Goal: Information Seeking & Learning: Learn about a topic

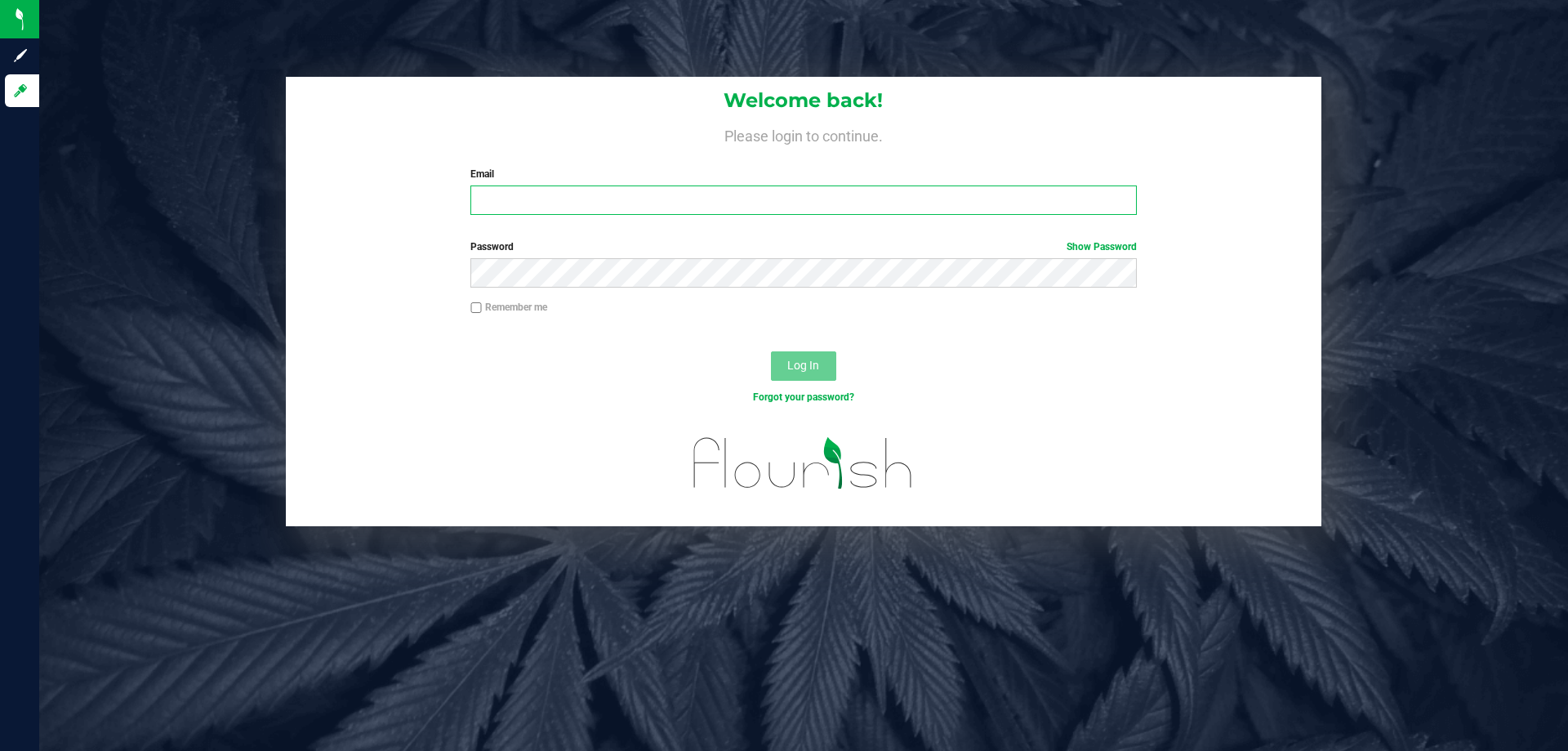
click at [520, 191] on input "Email" at bounding box center [803, 200] width 666 height 29
type input "[EMAIL_ADDRESS][DOMAIN_NAME]"
click at [771, 351] on button "Log In" at bounding box center [803, 366] width 65 height 29
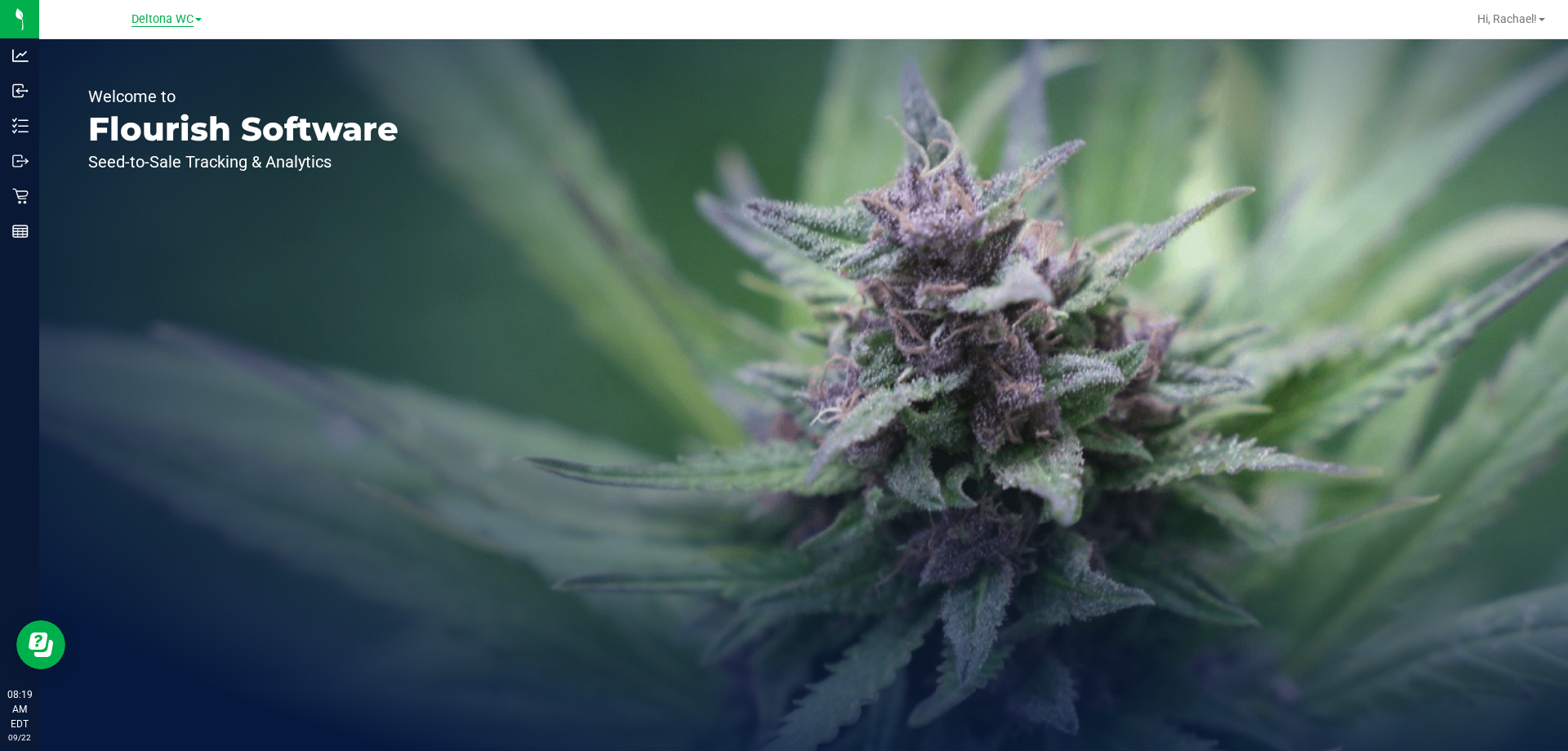
click at [153, 23] on span "Deltona WC" at bounding box center [162, 19] width 62 height 15
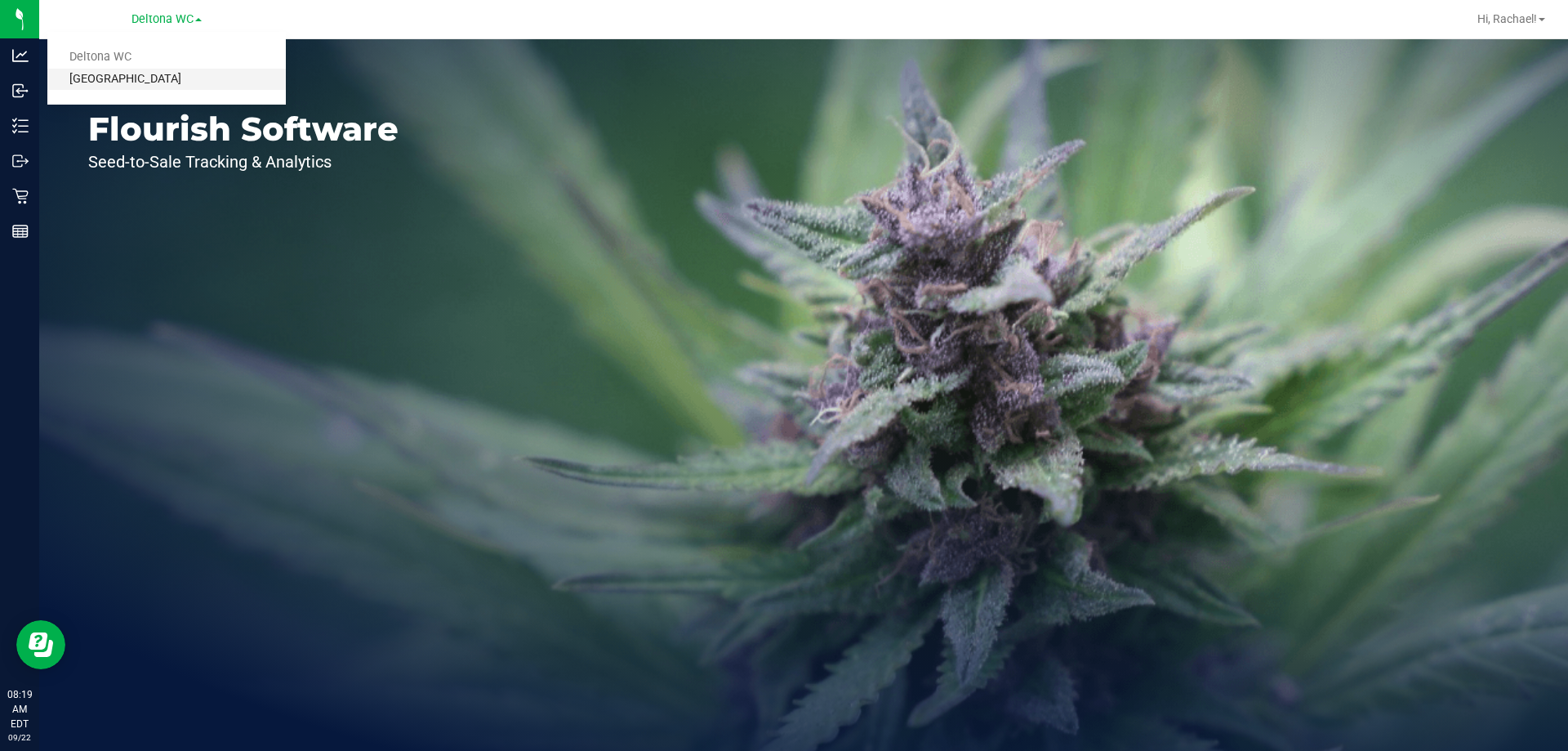
click at [130, 83] on link "[GEOGRAPHIC_DATA]" at bounding box center [166, 79] width 239 height 22
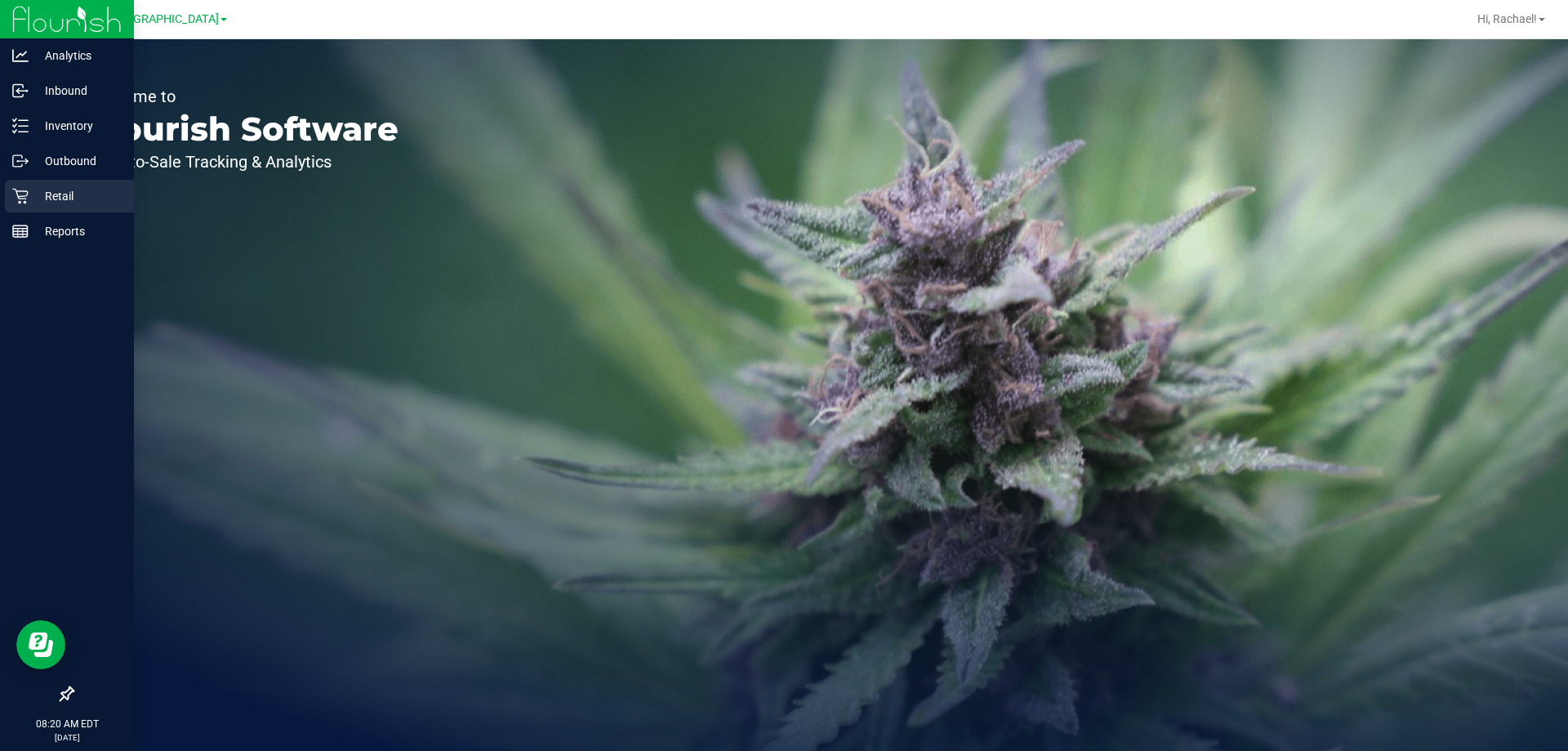
click at [64, 197] on p "Retail" at bounding box center [77, 195] width 98 height 19
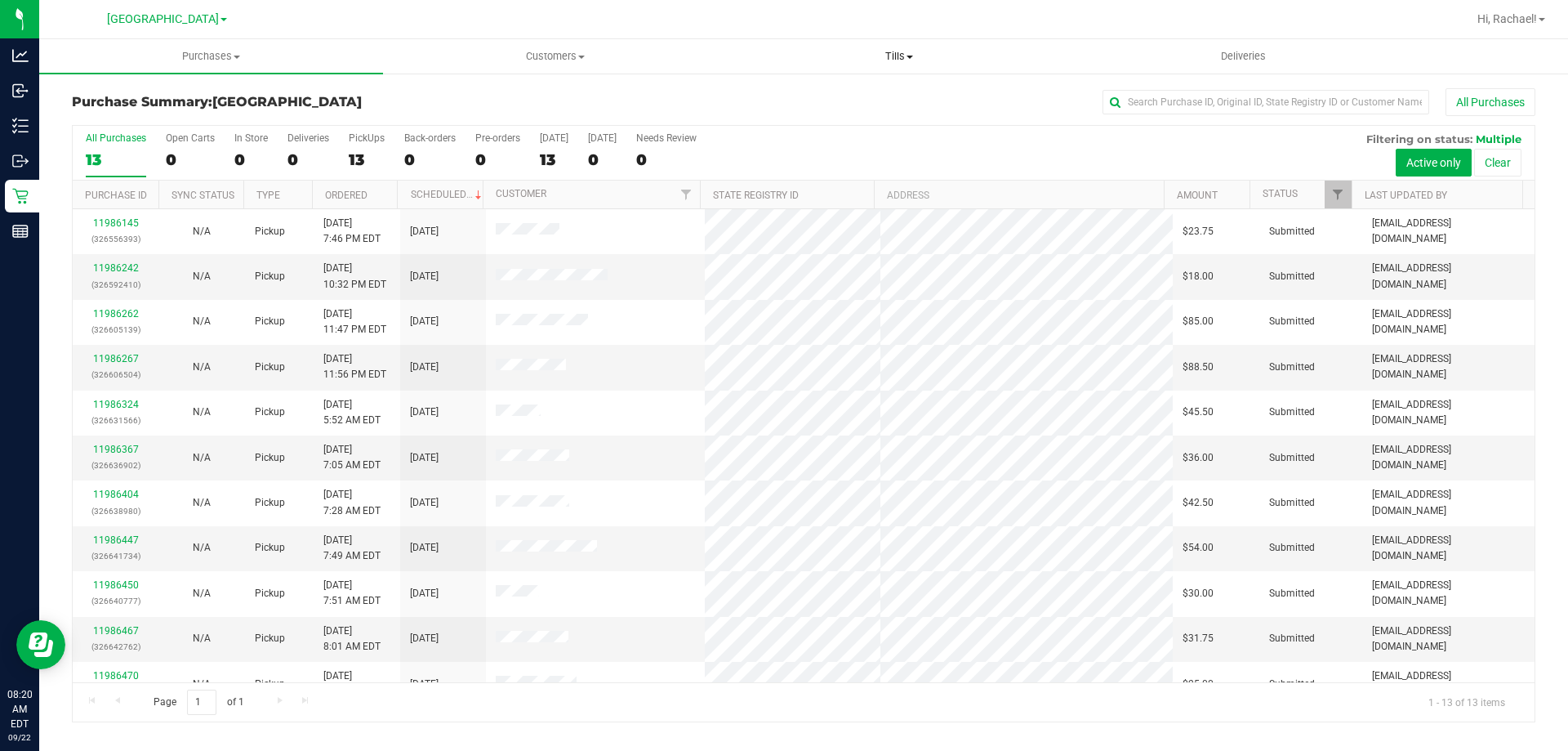
click at [895, 53] on span "Tills" at bounding box center [898, 56] width 342 height 15
click at [779, 94] on span "Manage tills" at bounding box center [782, 98] width 111 height 14
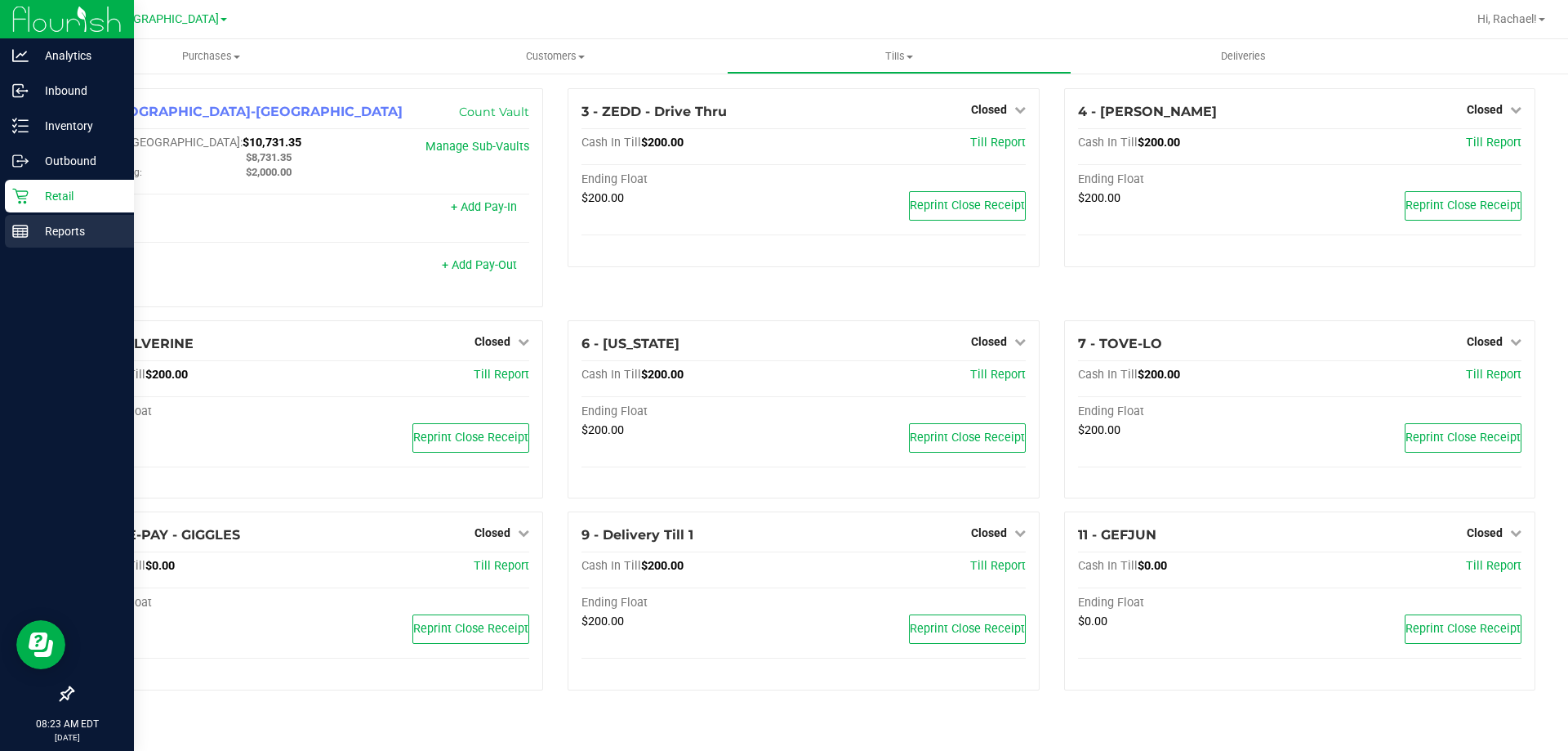
click at [42, 236] on p "Reports" at bounding box center [77, 230] width 98 height 19
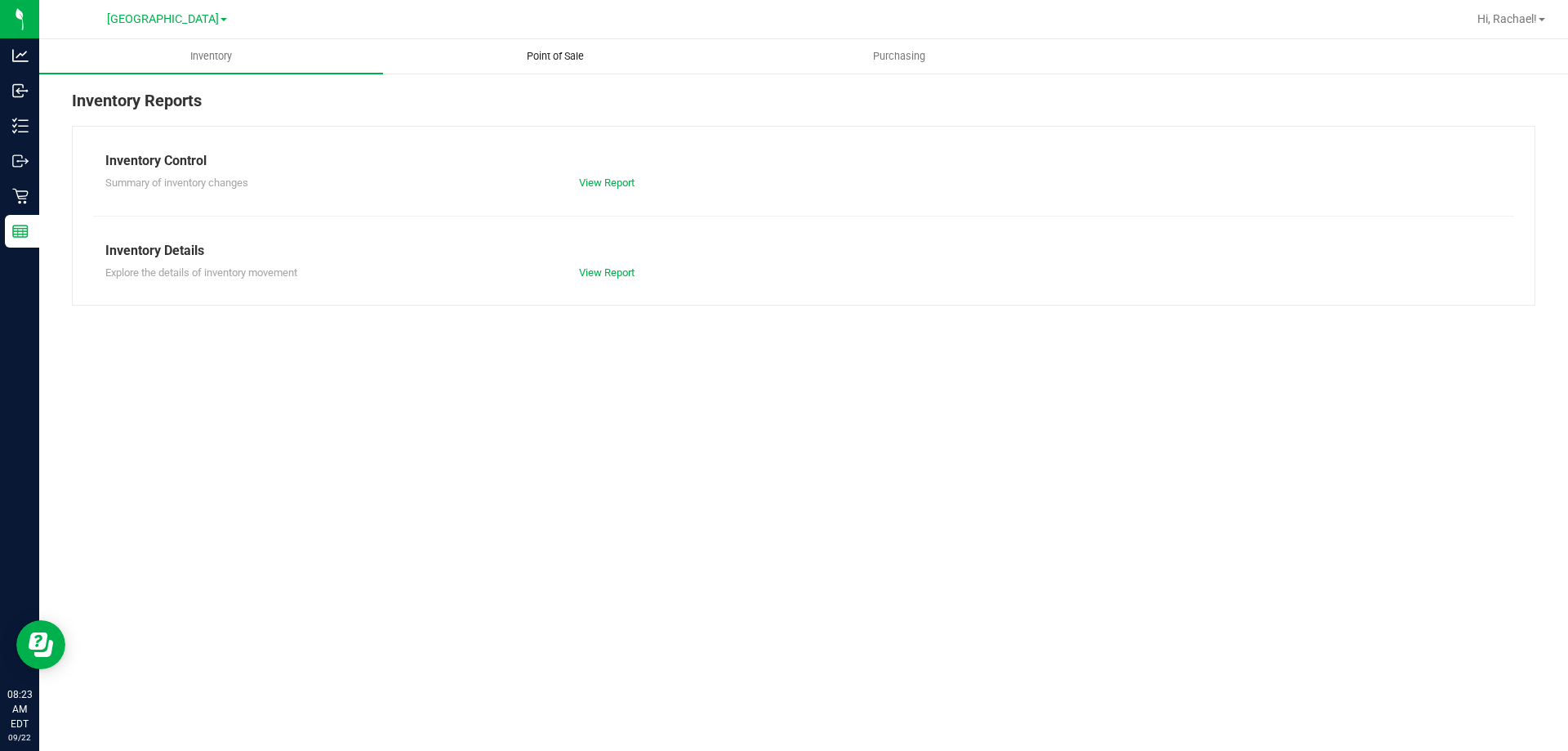
click at [562, 63] on span "Point of Sale" at bounding box center [556, 56] width 101 height 15
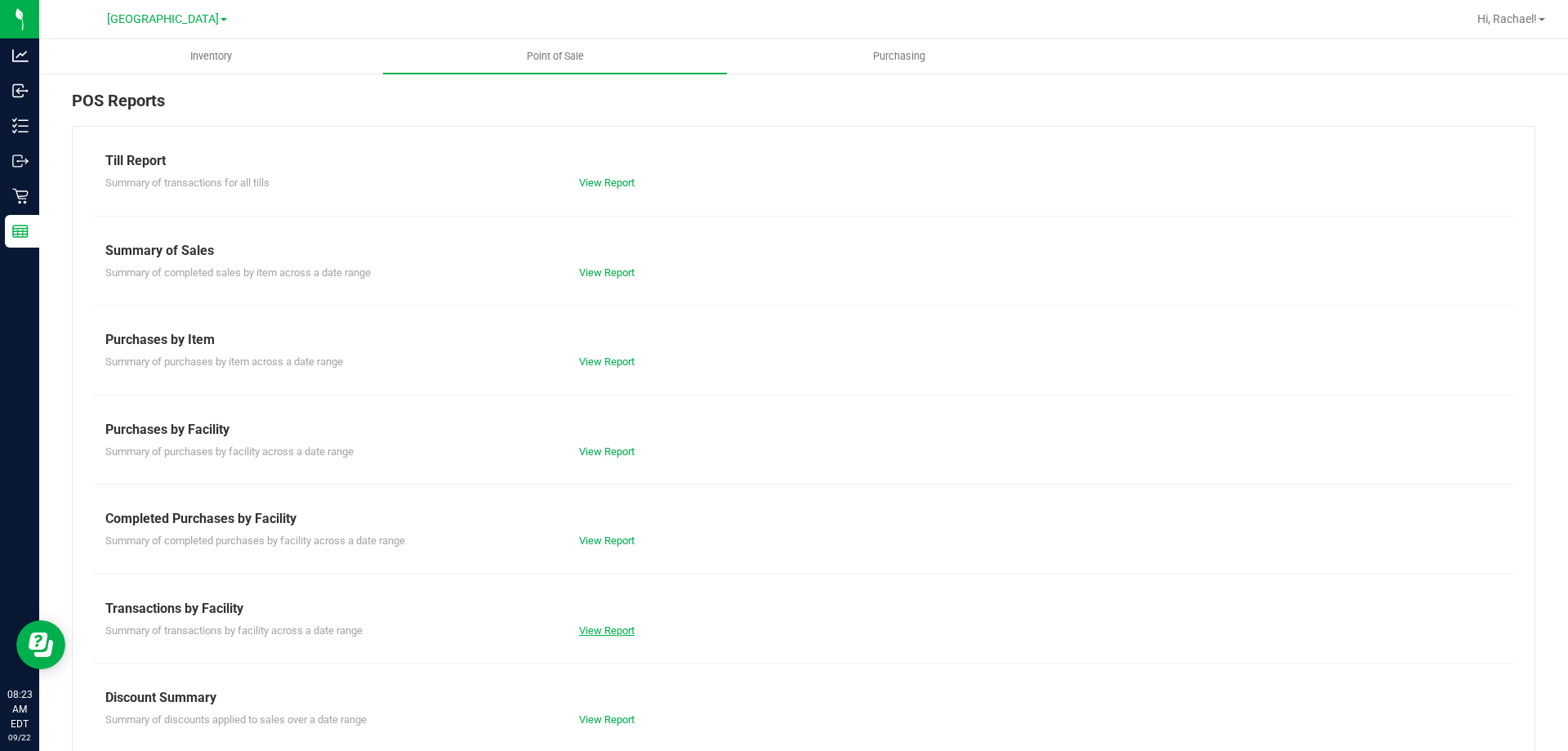
click at [613, 628] on link "View Report" at bounding box center [607, 629] width 55 height 12
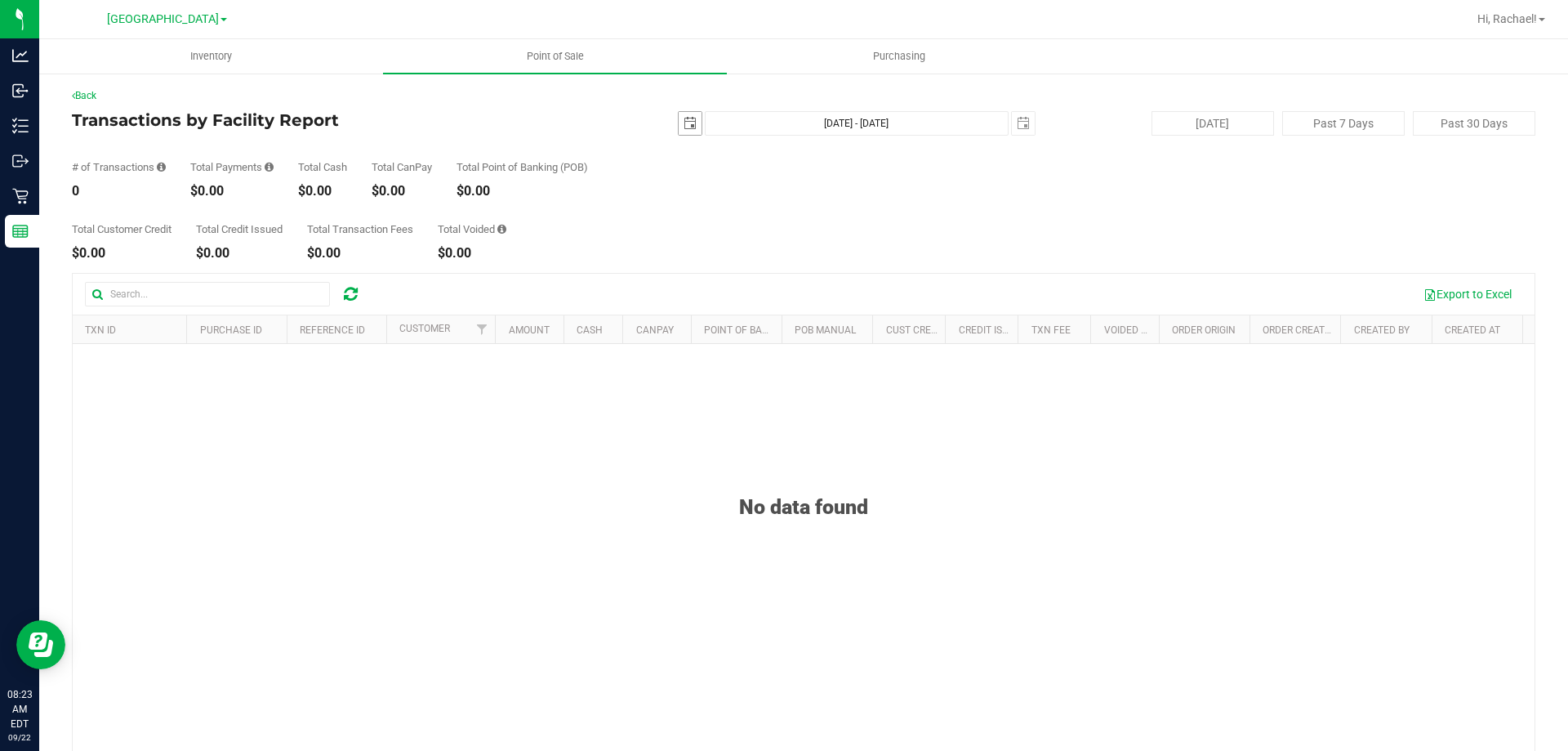
click at [685, 126] on span "select" at bounding box center [690, 123] width 13 height 13
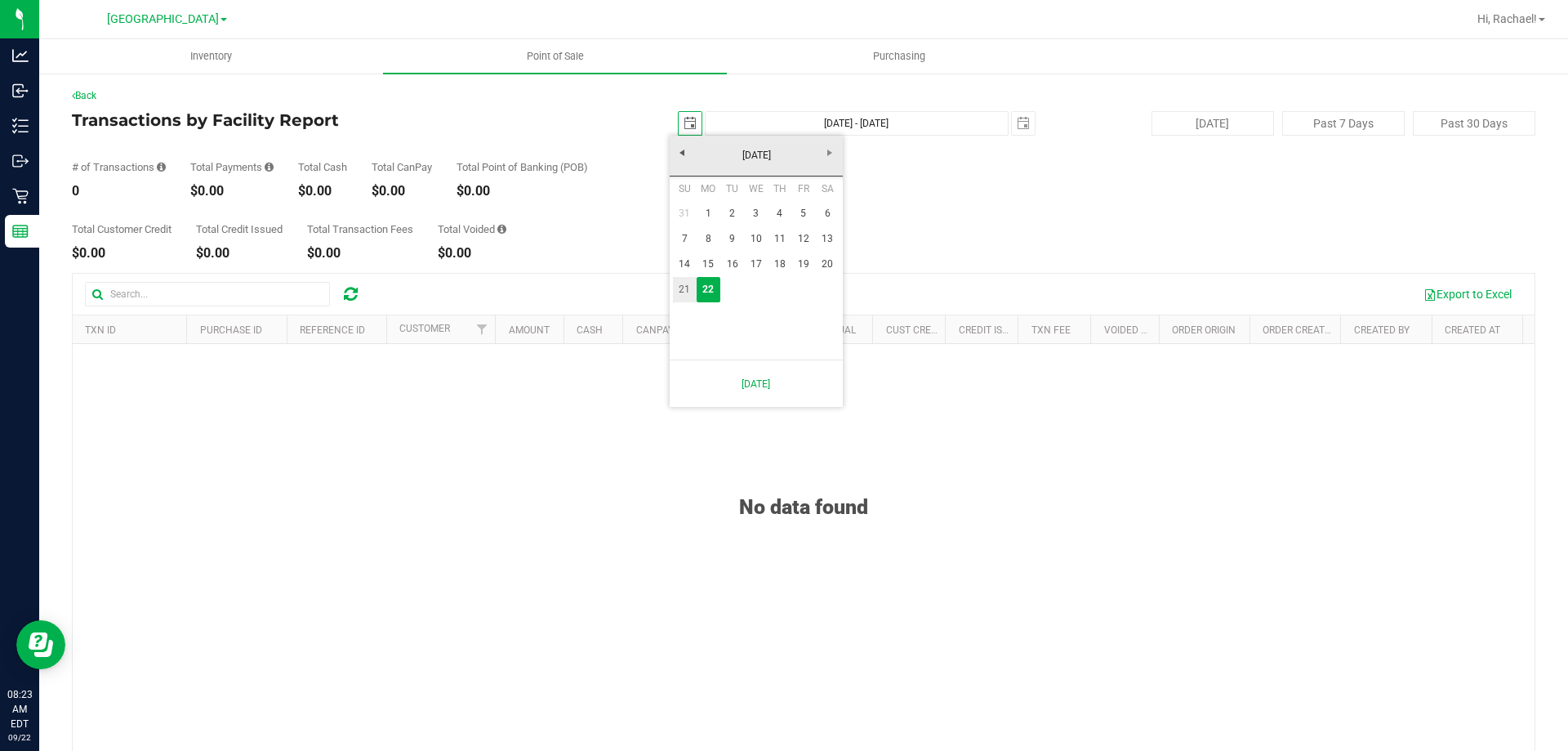
click at [685, 291] on link "21" at bounding box center [685, 289] width 24 height 25
type input "[DATE]"
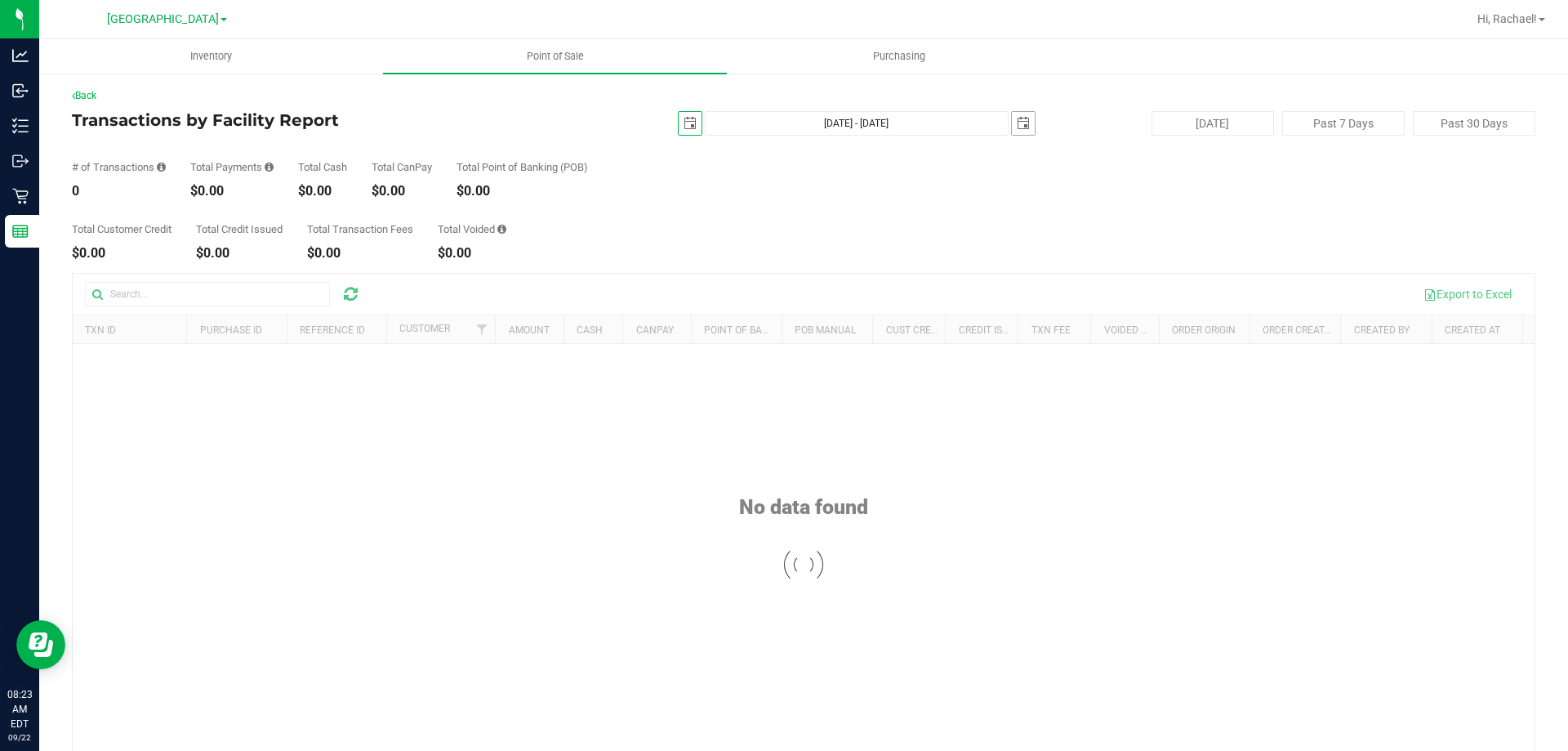
click at [1017, 122] on span "select" at bounding box center [1024, 123] width 13 height 13
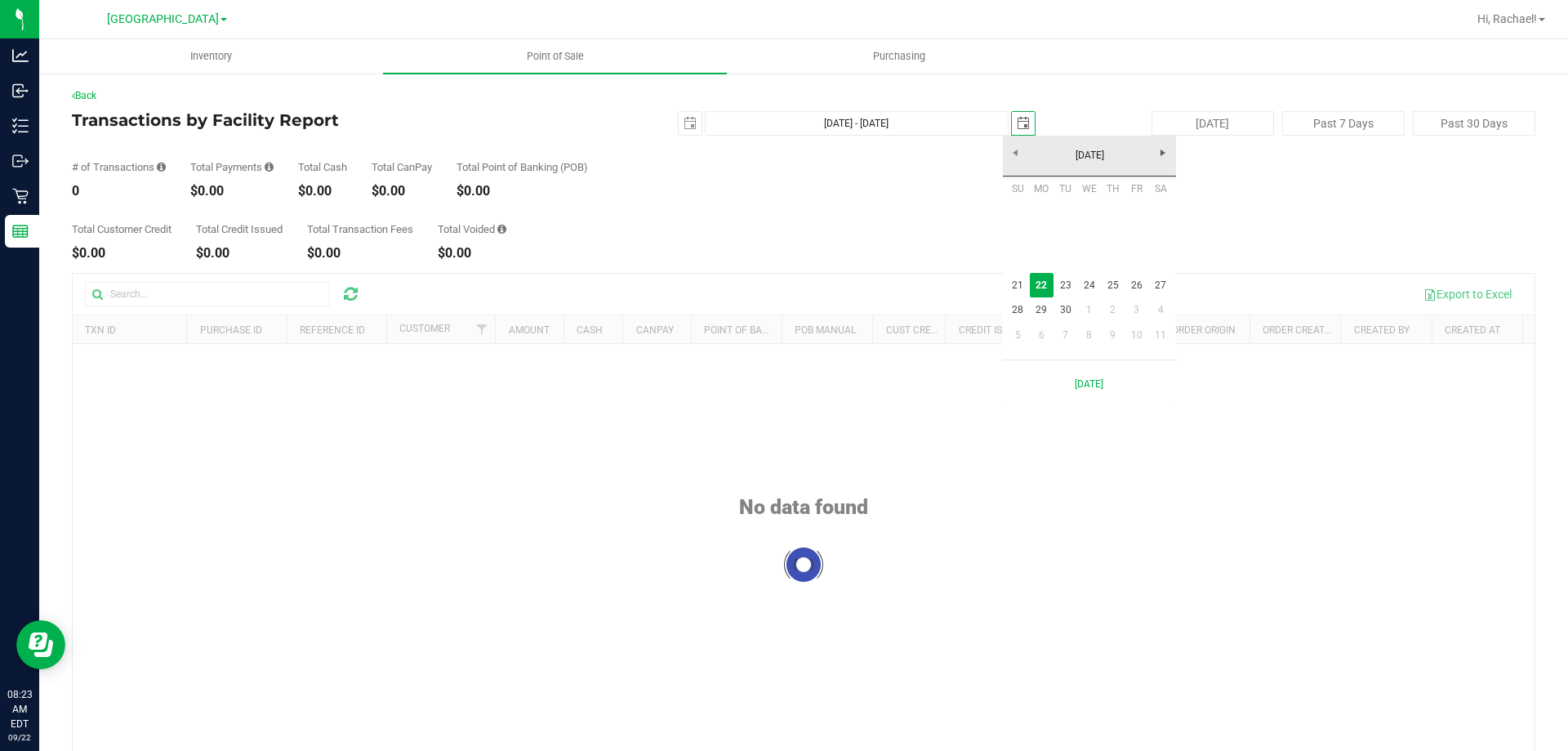
scroll to position [0, 41]
click at [1018, 284] on link "21" at bounding box center [1018, 285] width 24 height 25
type input "[DATE] - [DATE]"
type input "[DATE]"
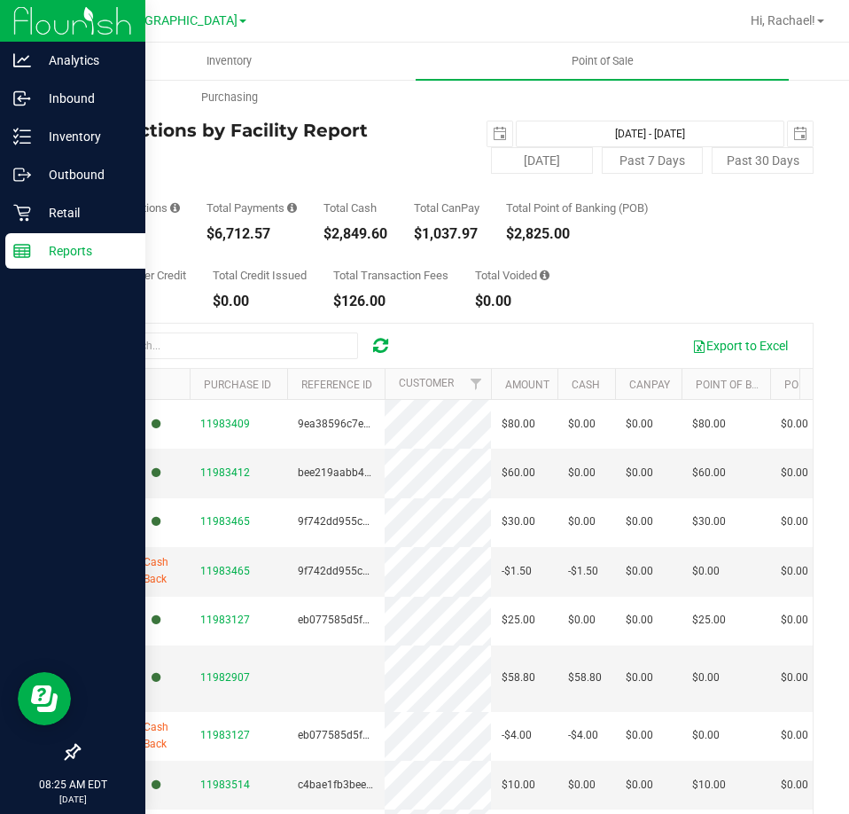
click at [86, 249] on p "Reports" at bounding box center [84, 250] width 106 height 21
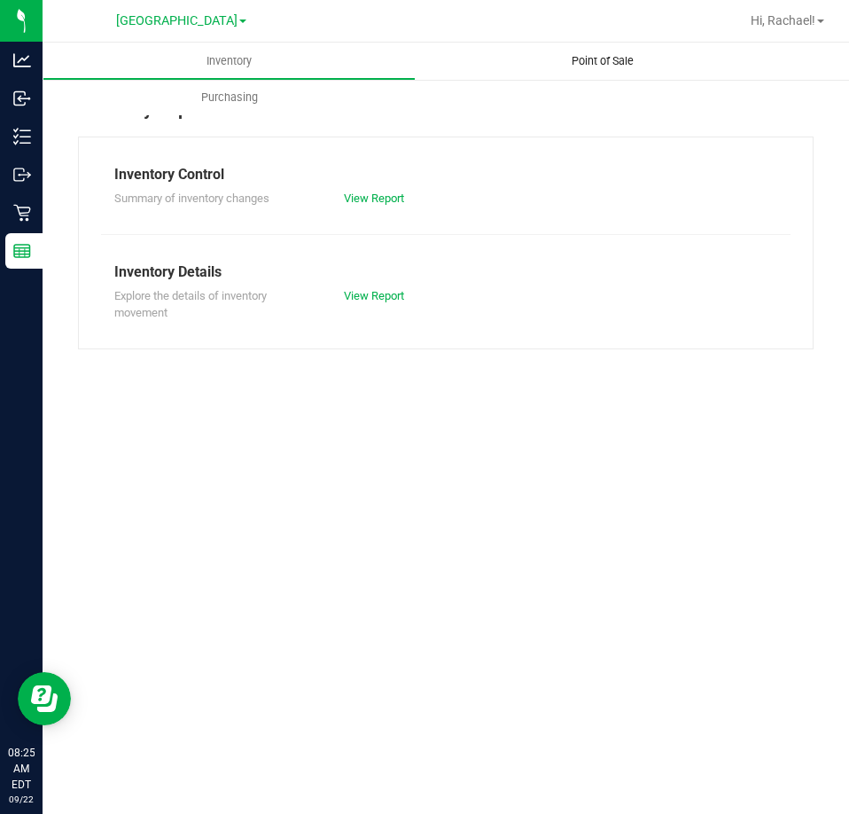
click at [623, 52] on uib-tab-heading "Point of Sale" at bounding box center [602, 61] width 373 height 37
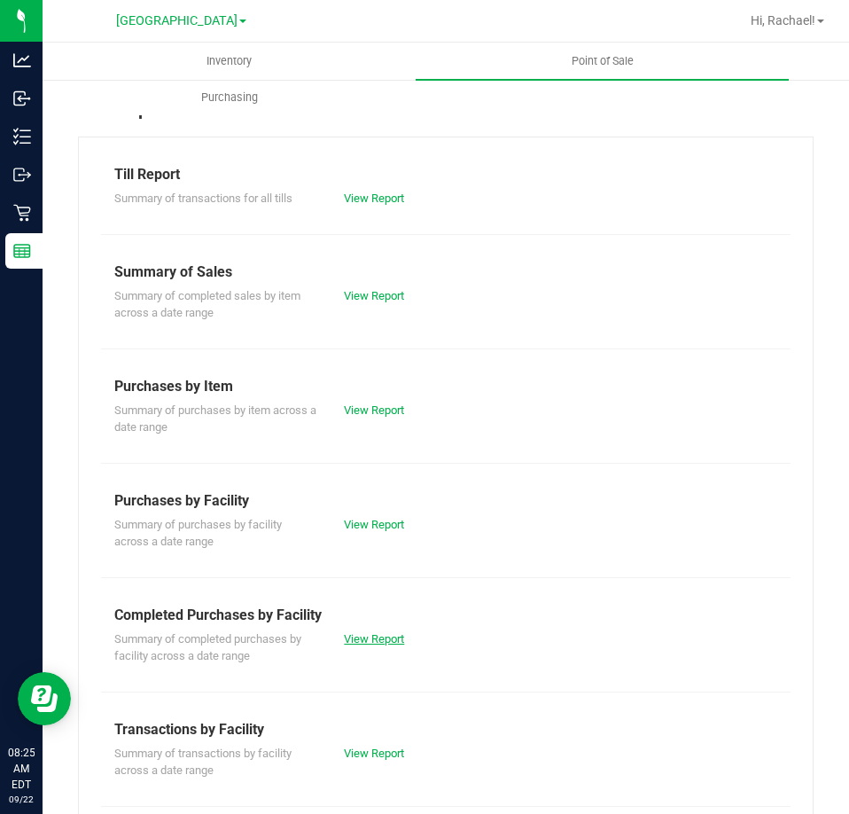
click at [374, 635] on link "View Report" at bounding box center [374, 638] width 60 height 13
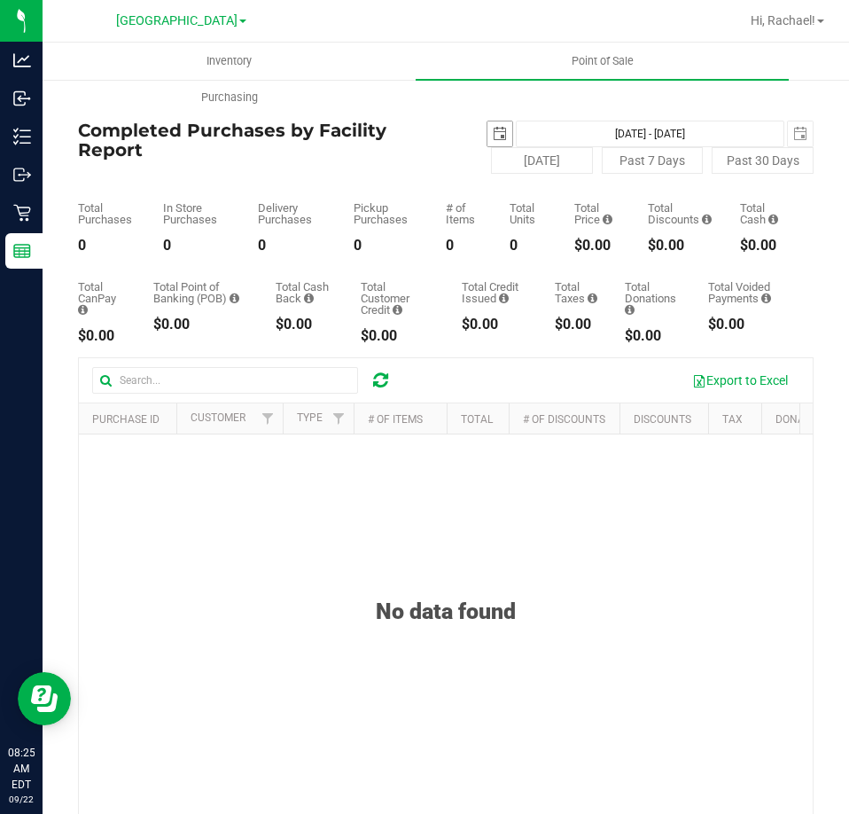
click at [493, 136] on span "select" at bounding box center [500, 134] width 14 height 14
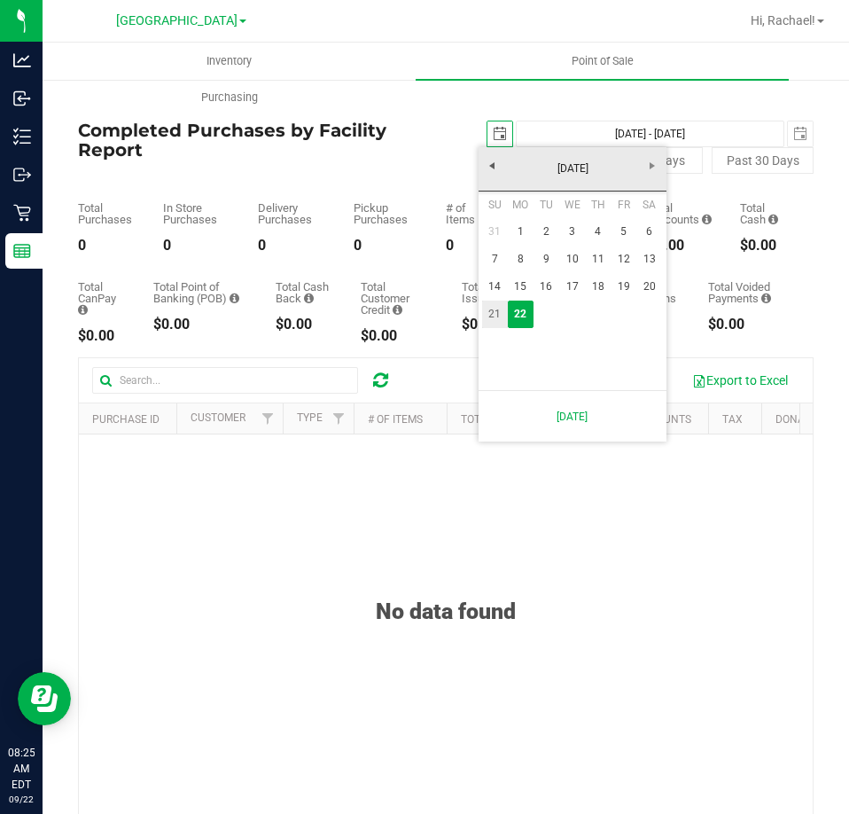
click at [496, 314] on link "21" at bounding box center [495, 314] width 26 height 27
type input "[DATE]"
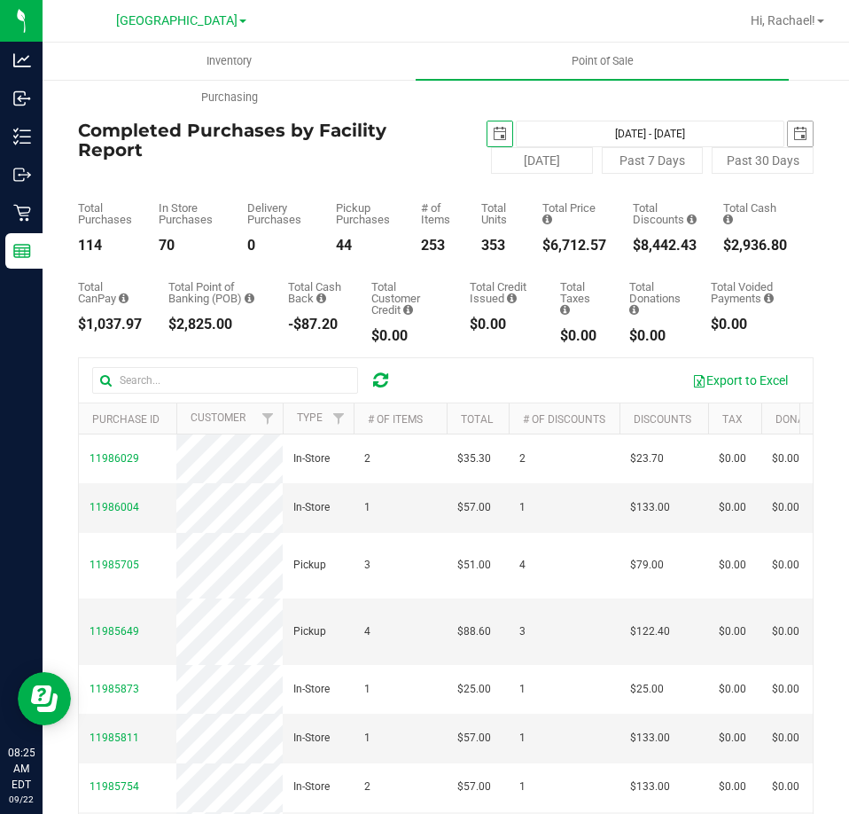
click at [793, 135] on span "select" at bounding box center [800, 134] width 14 height 14
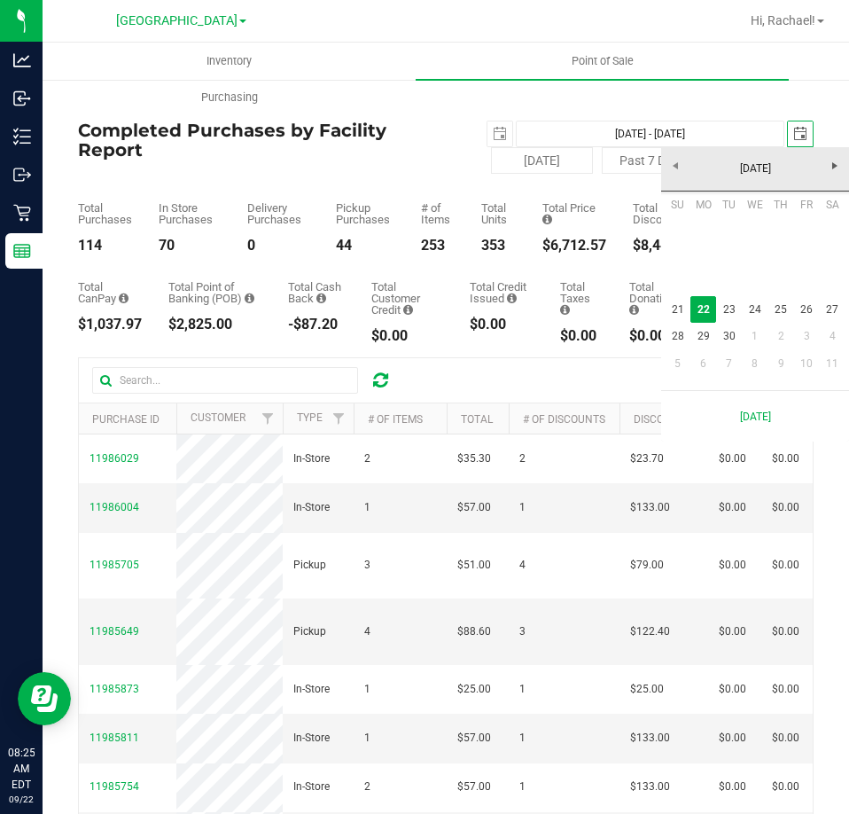
scroll to position [0, 44]
click at [676, 303] on link "21" at bounding box center [678, 309] width 26 height 27
type input "[DATE] - [DATE]"
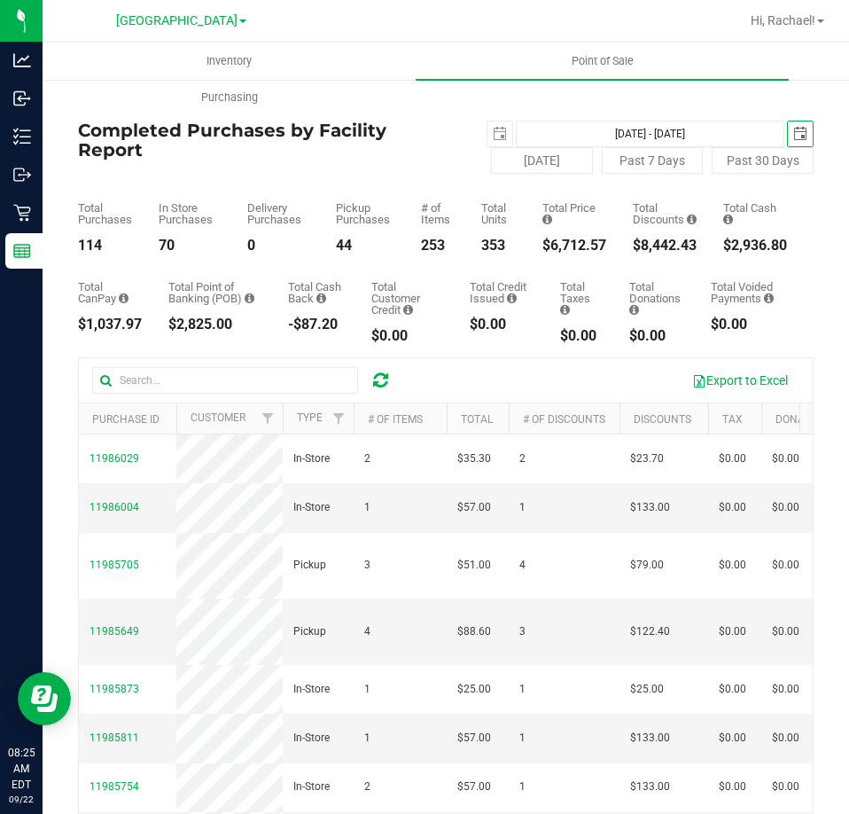
scroll to position [0, 62]
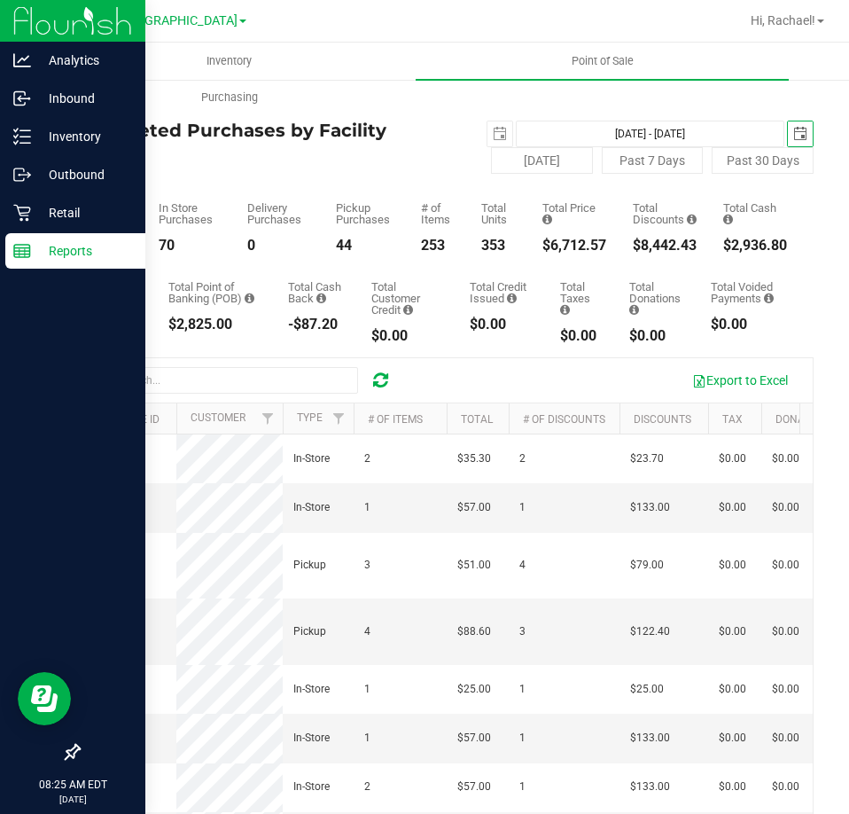
type input "[DATE]"
click at [54, 203] on p "Retail" at bounding box center [84, 212] width 106 height 21
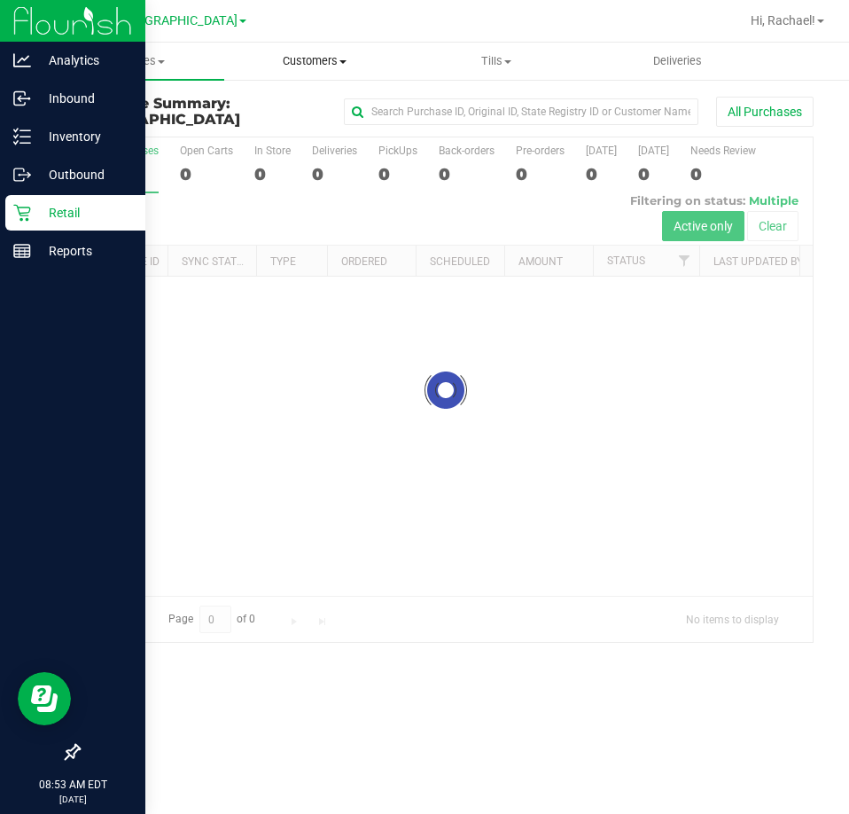
click at [313, 54] on span "Customers" at bounding box center [315, 61] width 180 height 16
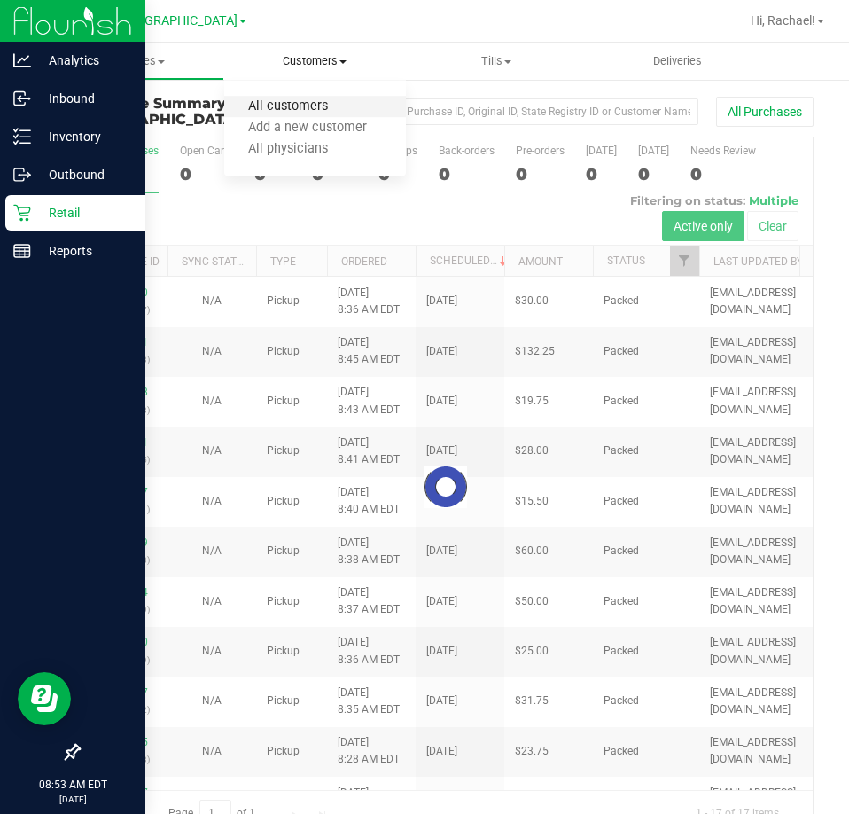
click at [284, 106] on span "All customers" at bounding box center [288, 106] width 128 height 15
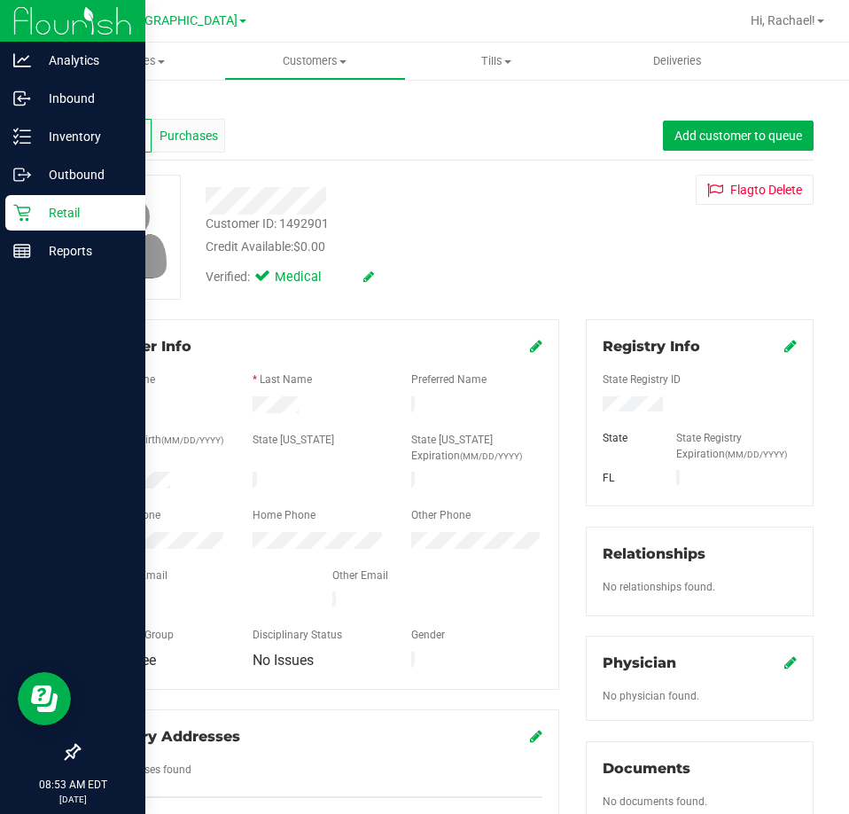
click at [202, 127] on span "Purchases" at bounding box center [189, 136] width 59 height 19
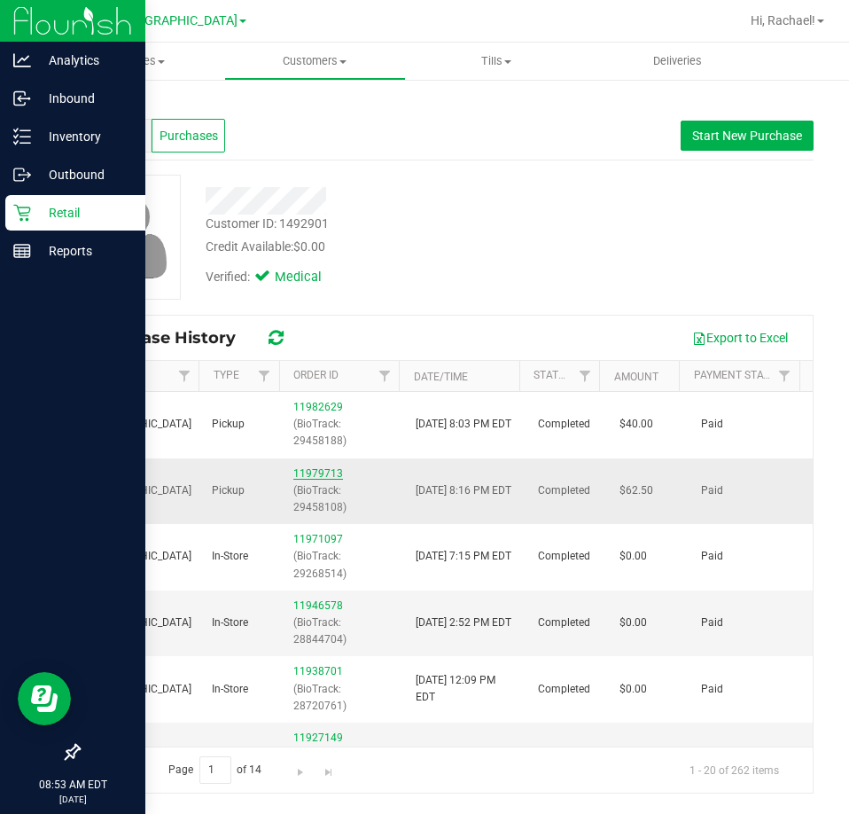
click at [293, 472] on link "11979713" at bounding box center [318, 473] width 50 height 12
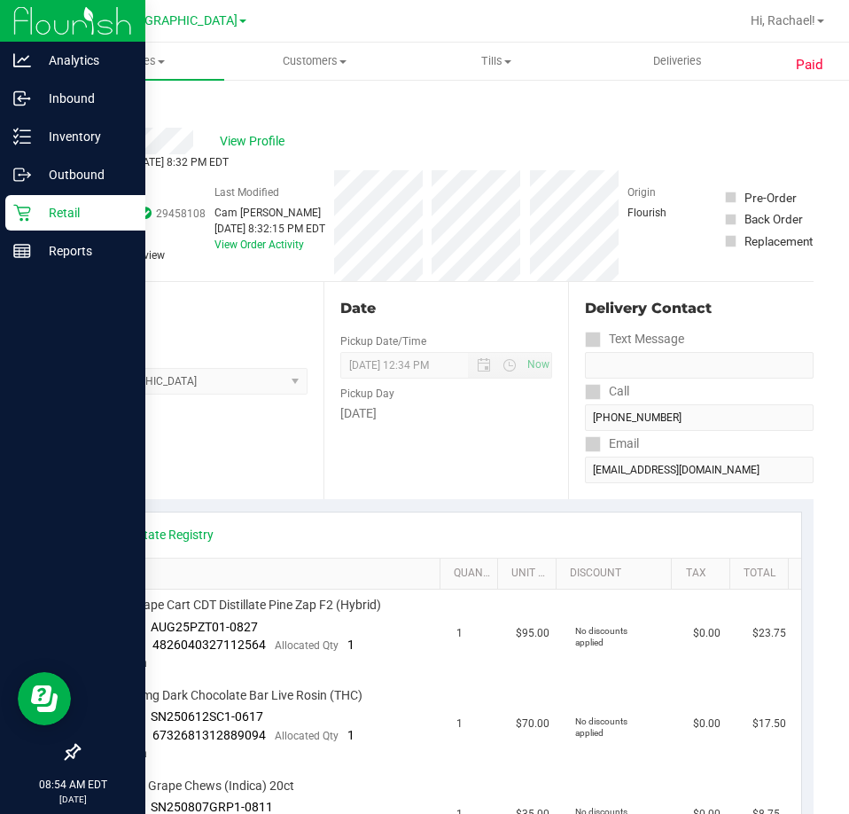
click at [95, 105] on link "Back" at bounding box center [91, 106] width 27 height 12
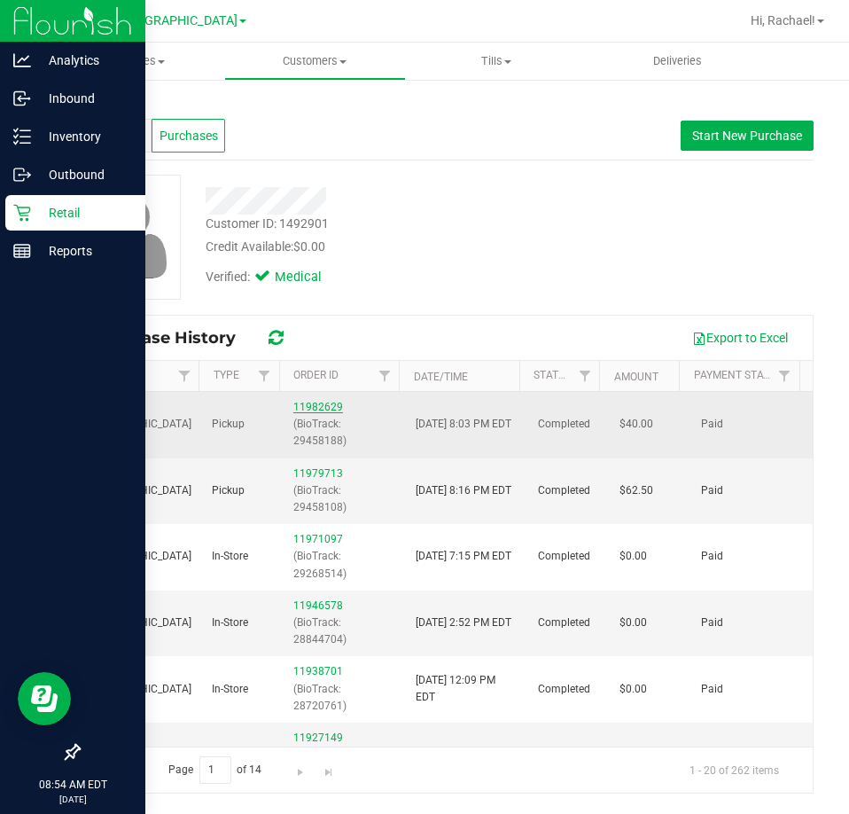
click at [302, 402] on link "11982629" at bounding box center [318, 407] width 50 height 12
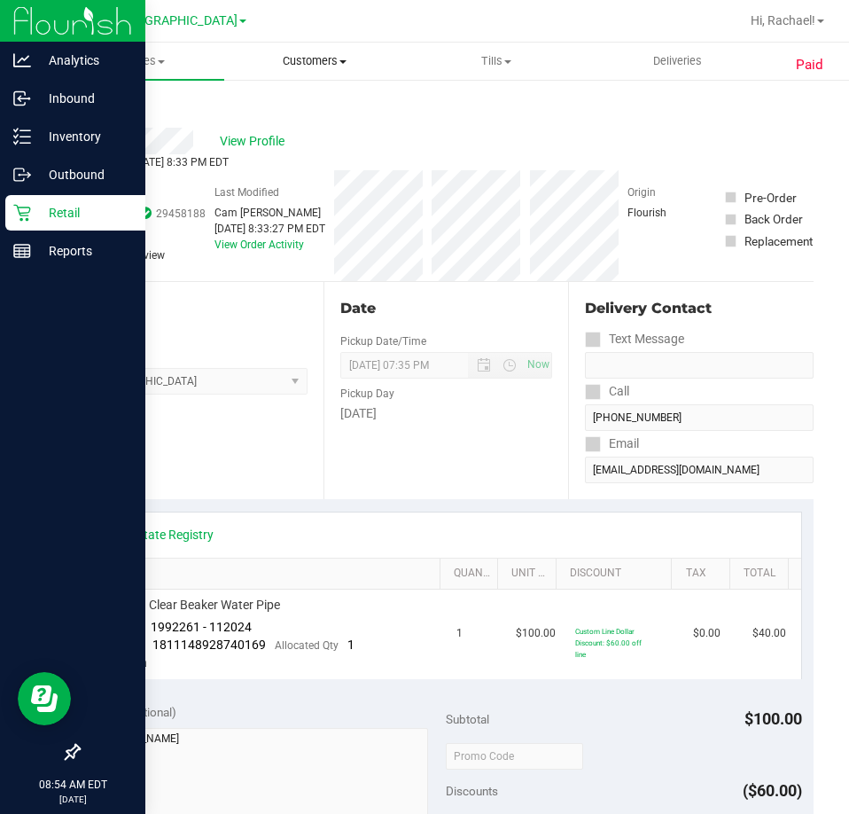
click at [324, 62] on span "Customers" at bounding box center [315, 61] width 180 height 16
click at [297, 106] on span "All customers" at bounding box center [288, 106] width 128 height 15
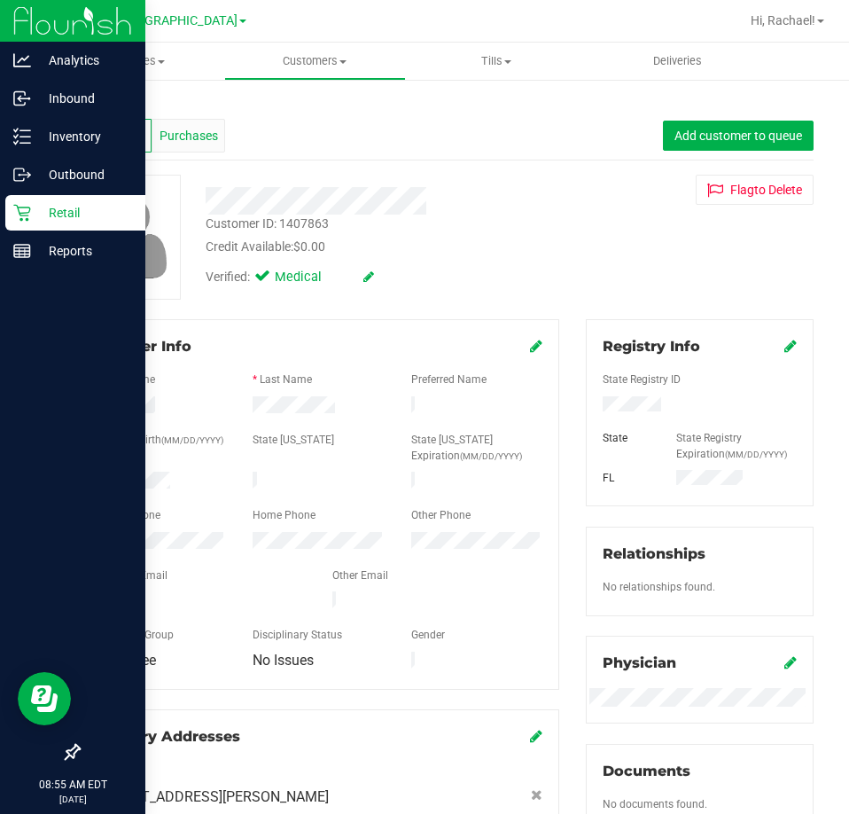
click at [178, 124] on div "Purchases" at bounding box center [189, 136] width 74 height 34
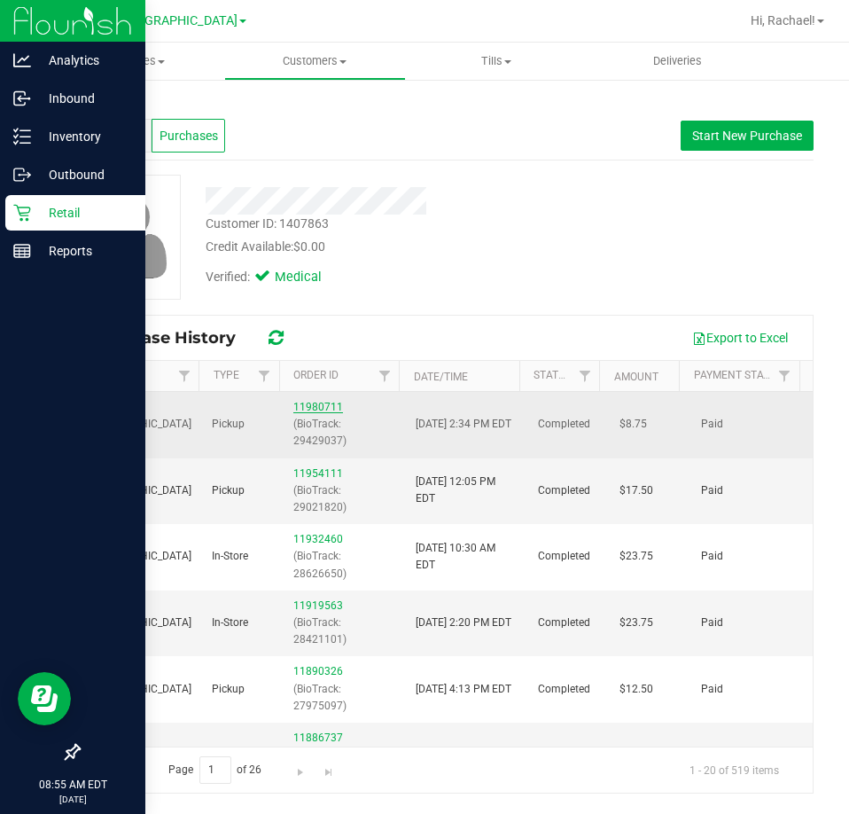
click at [306, 407] on link "11980711" at bounding box center [318, 407] width 50 height 12
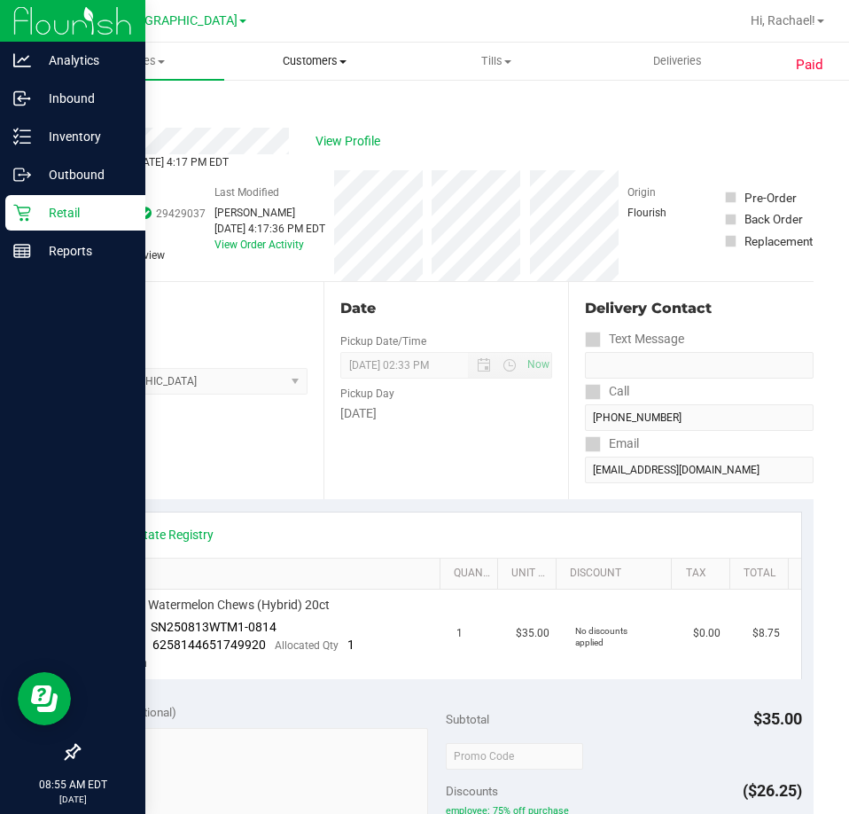
click at [331, 61] on span "Customers" at bounding box center [315, 61] width 180 height 16
click at [315, 101] on span "All customers" at bounding box center [288, 106] width 128 height 15
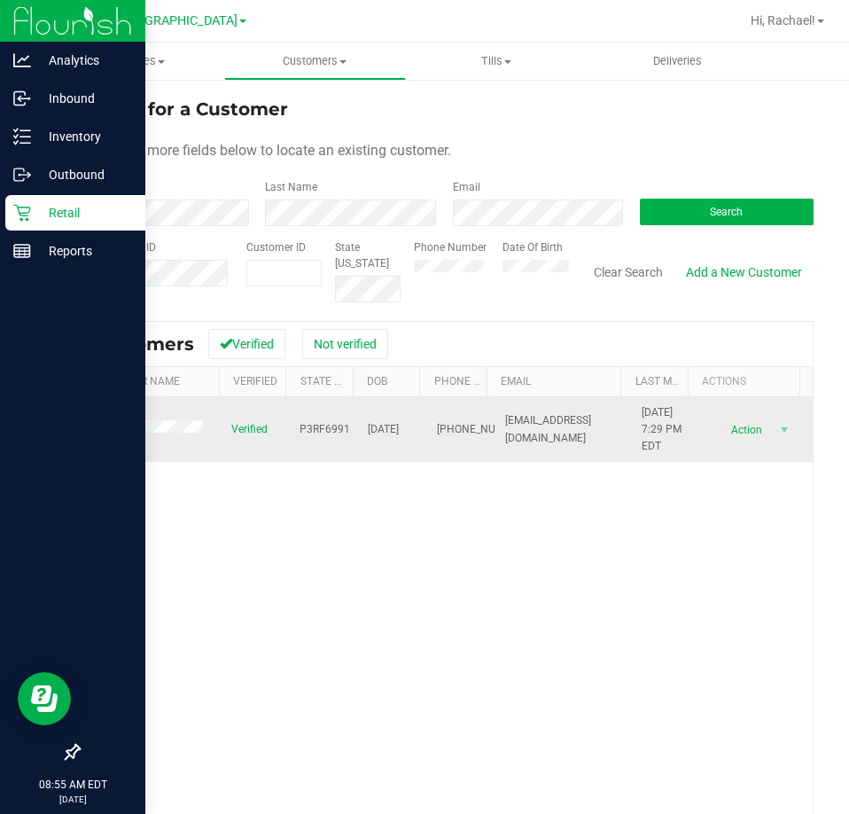
click at [169, 434] on span at bounding box center [149, 429] width 119 height 18
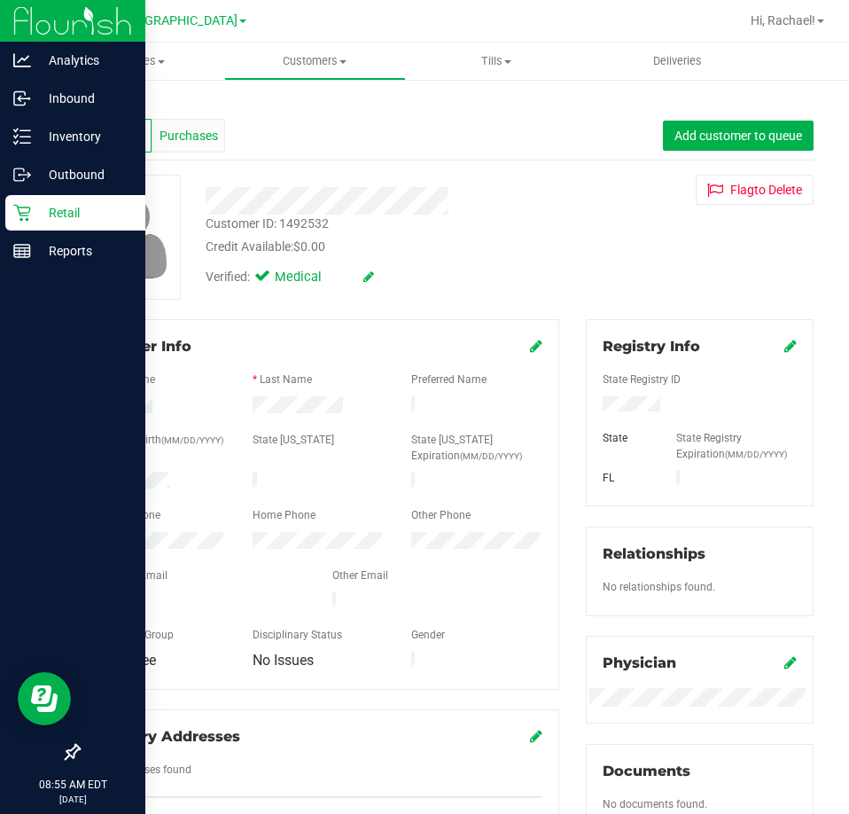
click at [202, 135] on span "Purchases" at bounding box center [189, 136] width 59 height 19
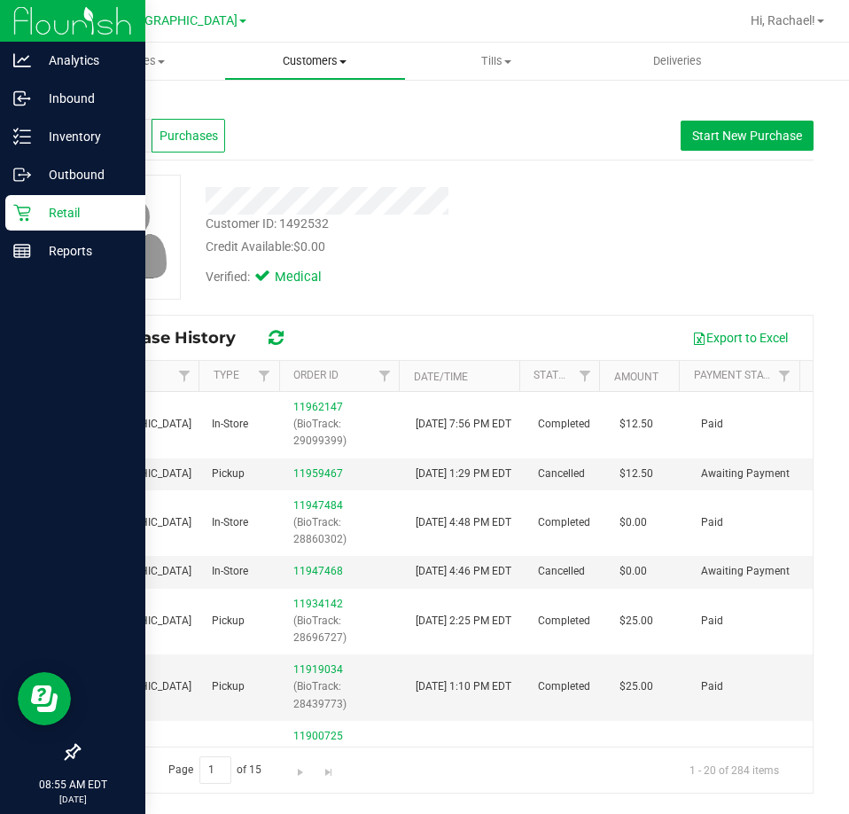
click at [300, 48] on uib-tab-heading "Customers All customers Add a new customer All physicians" at bounding box center [315, 60] width 180 height 35
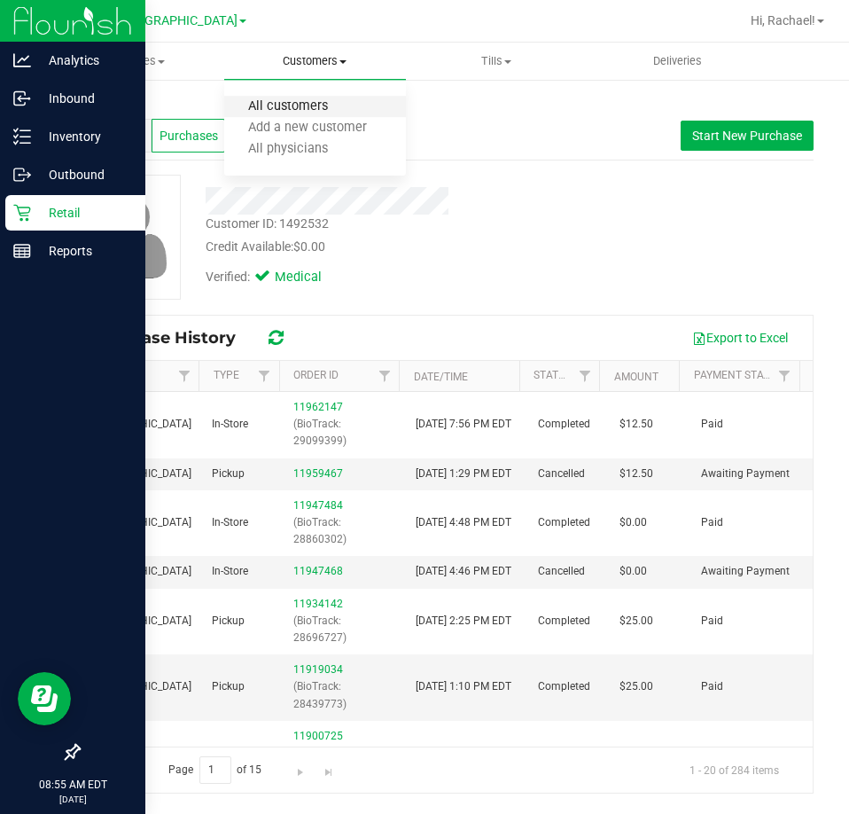
click at [275, 105] on span "All customers" at bounding box center [288, 106] width 128 height 15
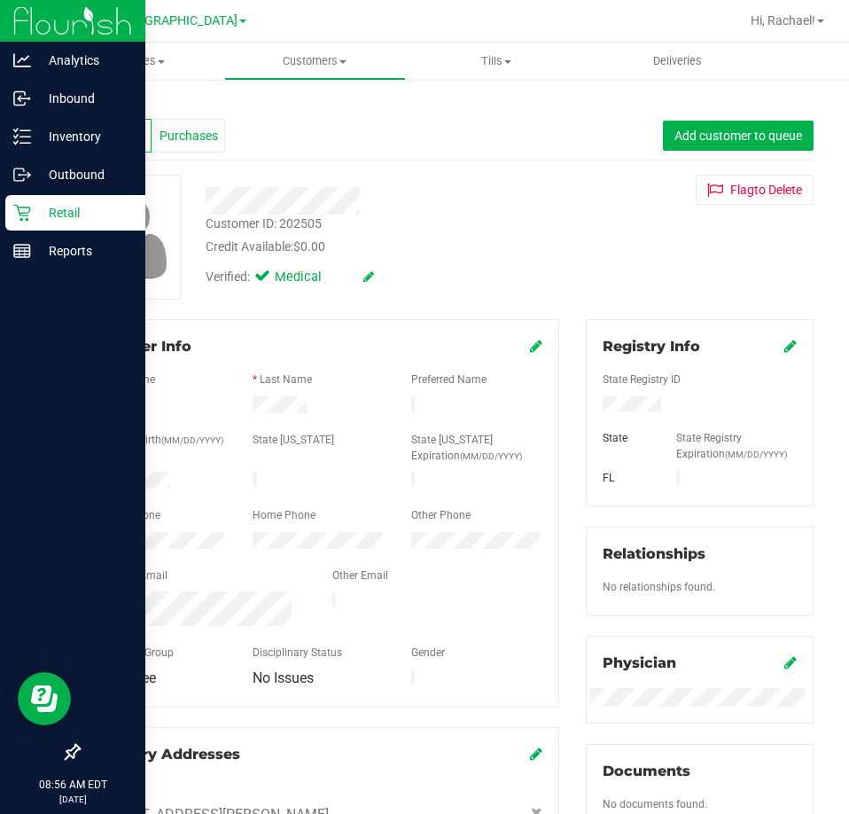
click at [191, 129] on span "Purchases" at bounding box center [189, 136] width 59 height 19
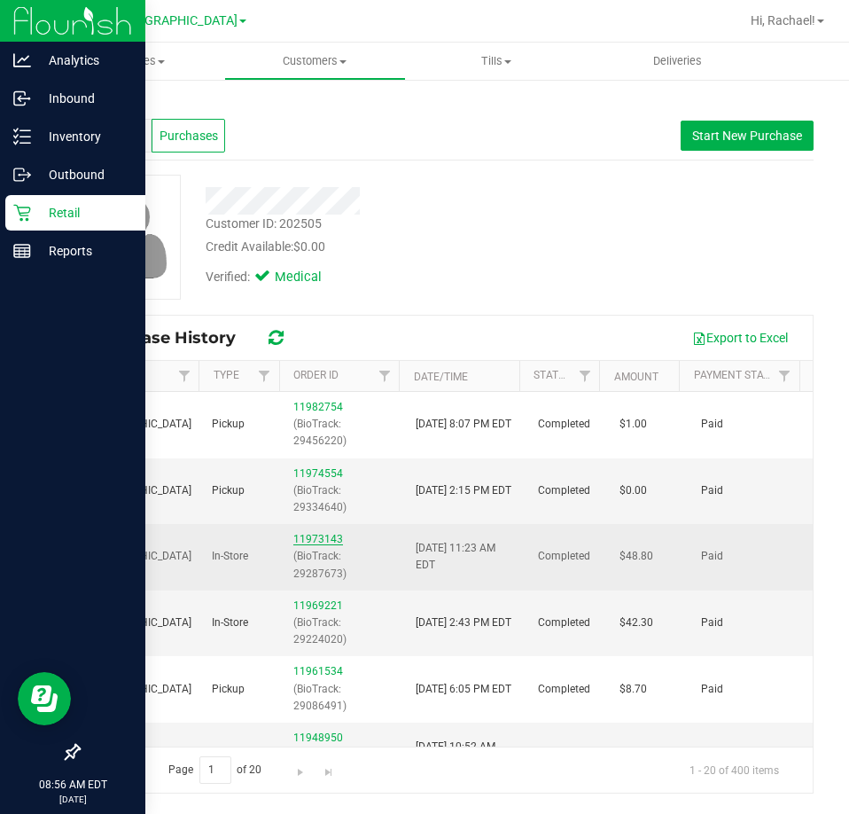
click at [308, 538] on link "11973143" at bounding box center [318, 539] width 50 height 12
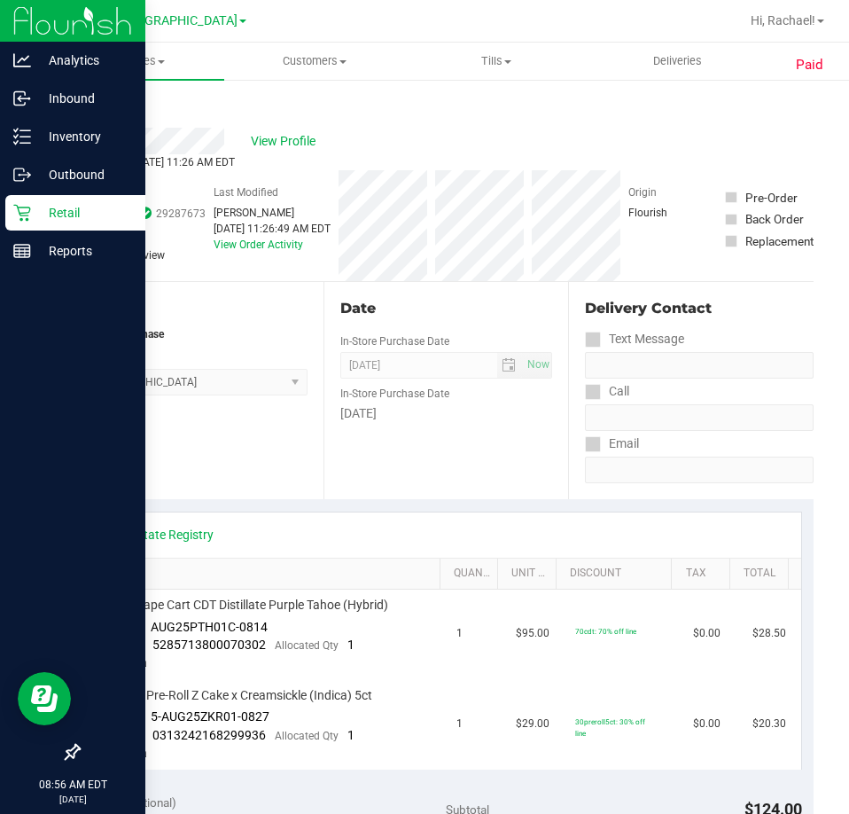
click at [99, 108] on link "Back" at bounding box center [91, 106] width 27 height 12
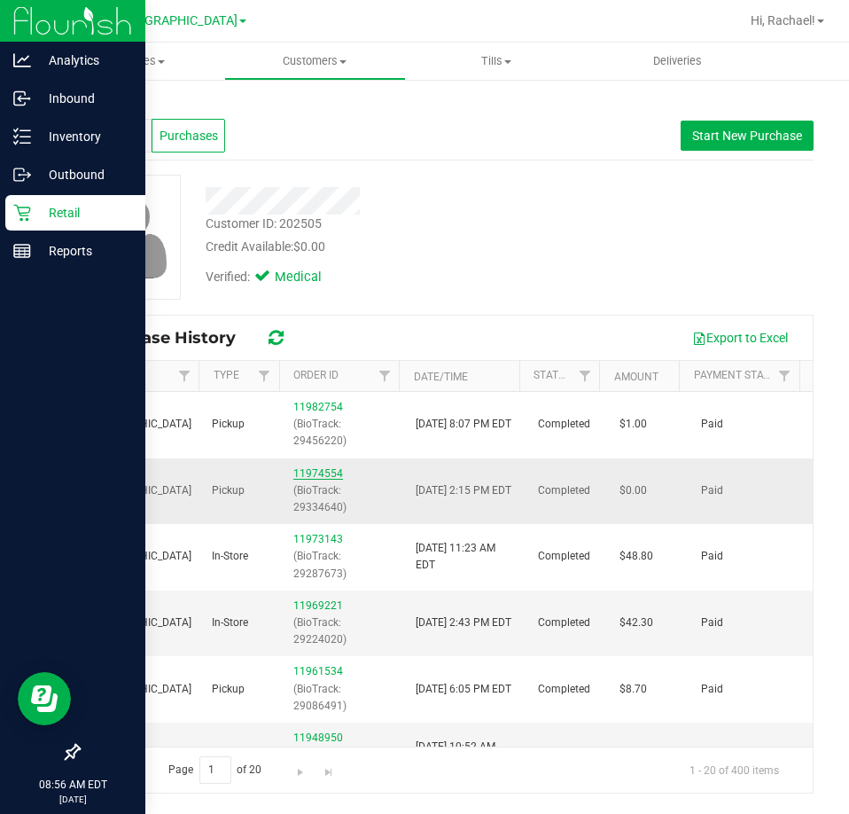
click at [315, 473] on link "11974554" at bounding box center [318, 473] width 50 height 12
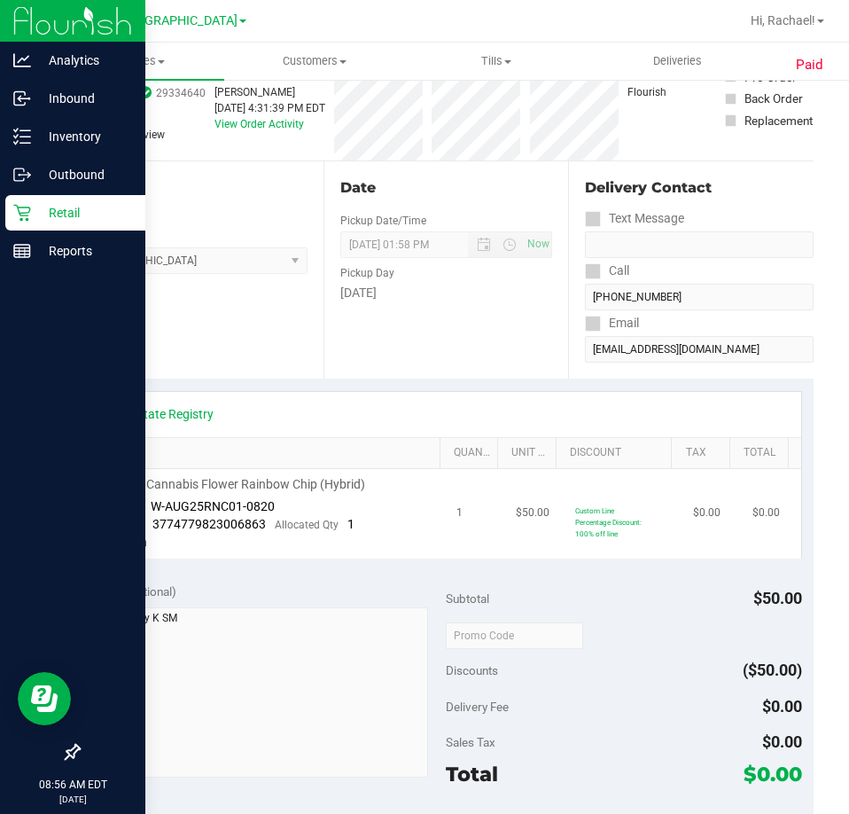
scroll to position [89, 0]
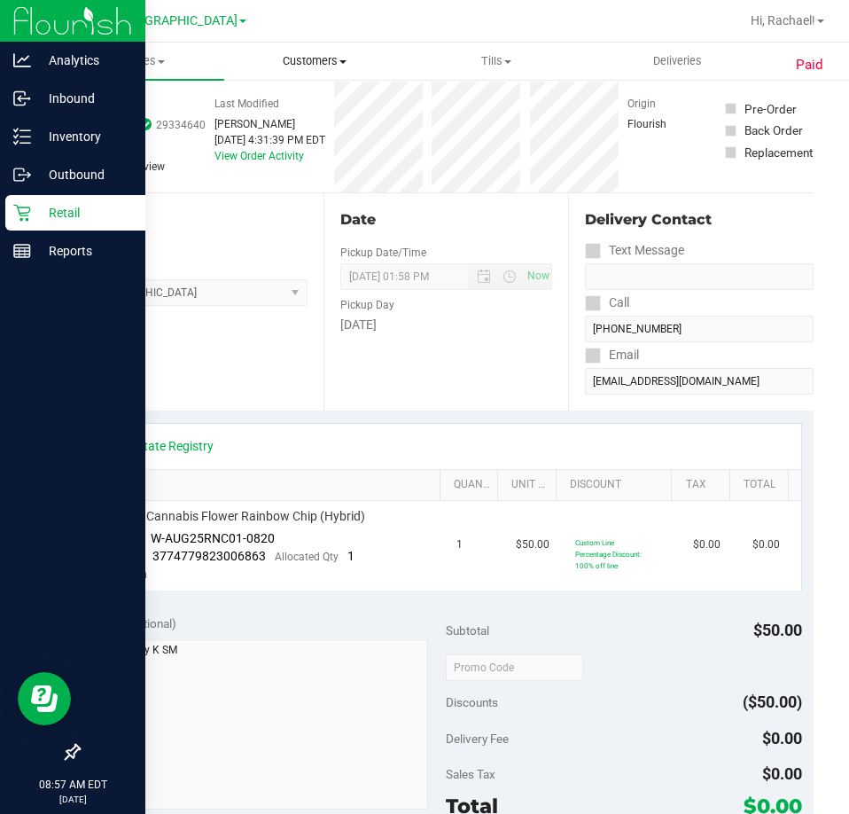
click at [334, 61] on span "Customers" at bounding box center [315, 61] width 180 height 16
click at [269, 108] on span "All customers" at bounding box center [288, 106] width 128 height 15
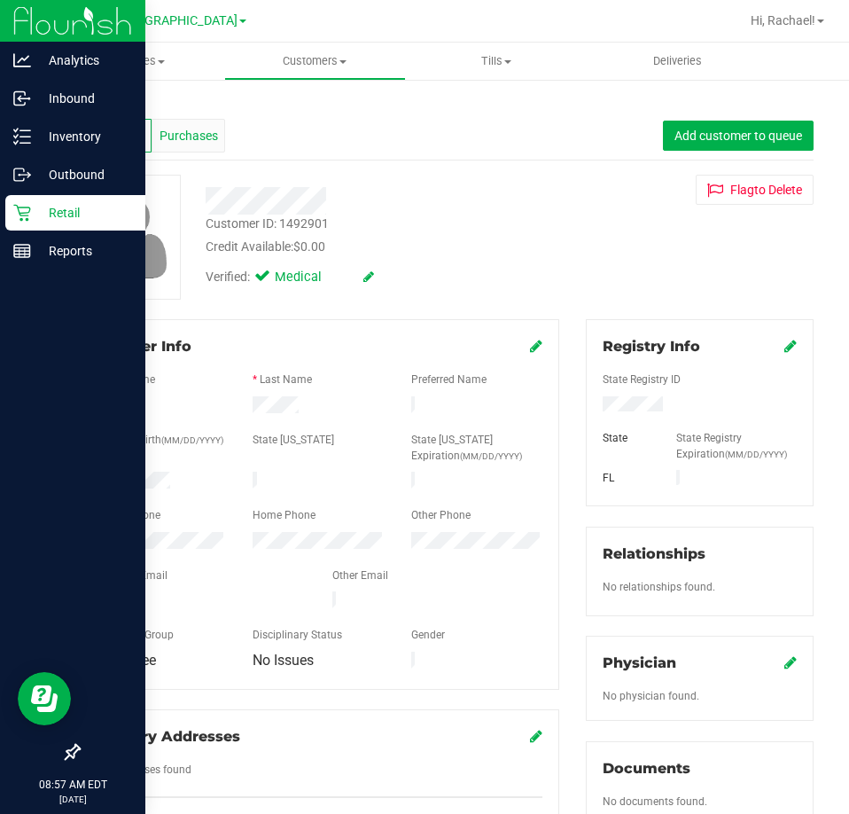
click at [166, 129] on span "Purchases" at bounding box center [189, 136] width 59 height 19
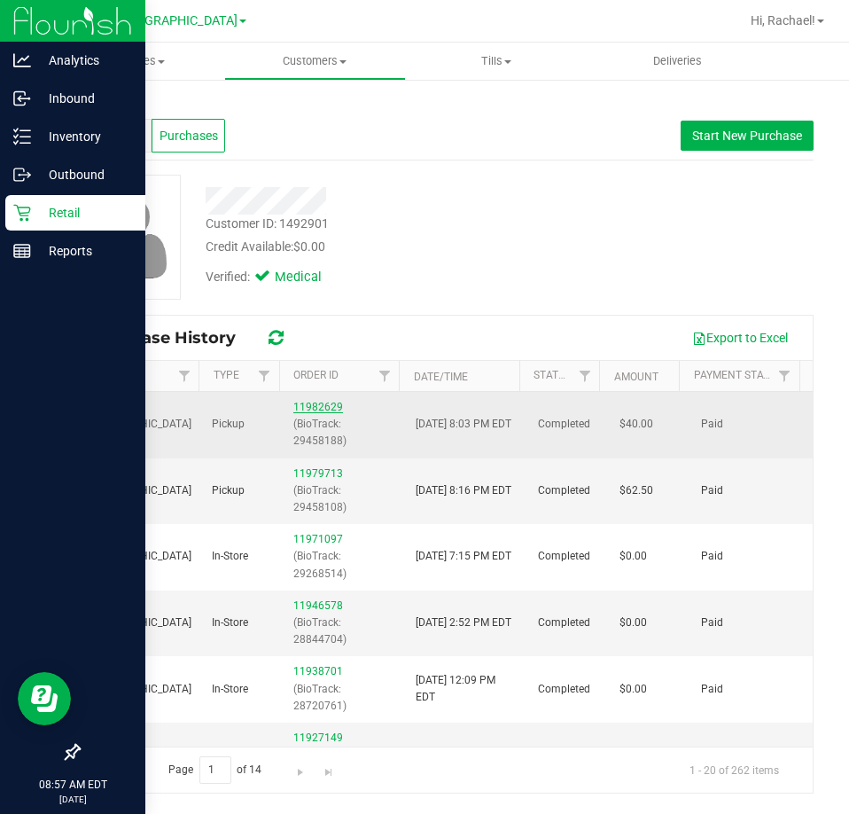
click at [305, 402] on link "11982629" at bounding box center [318, 407] width 50 height 12
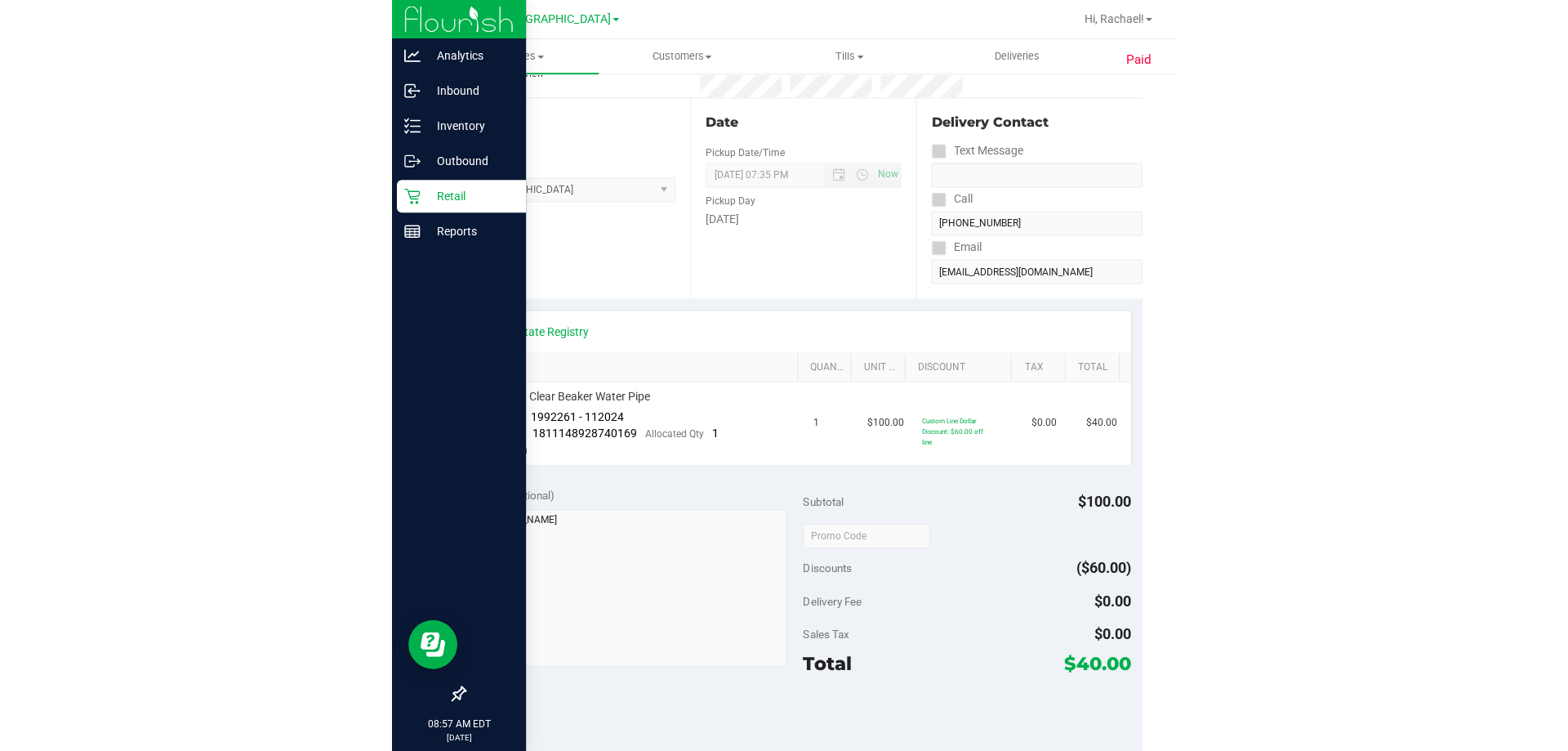
scroll to position [163, 0]
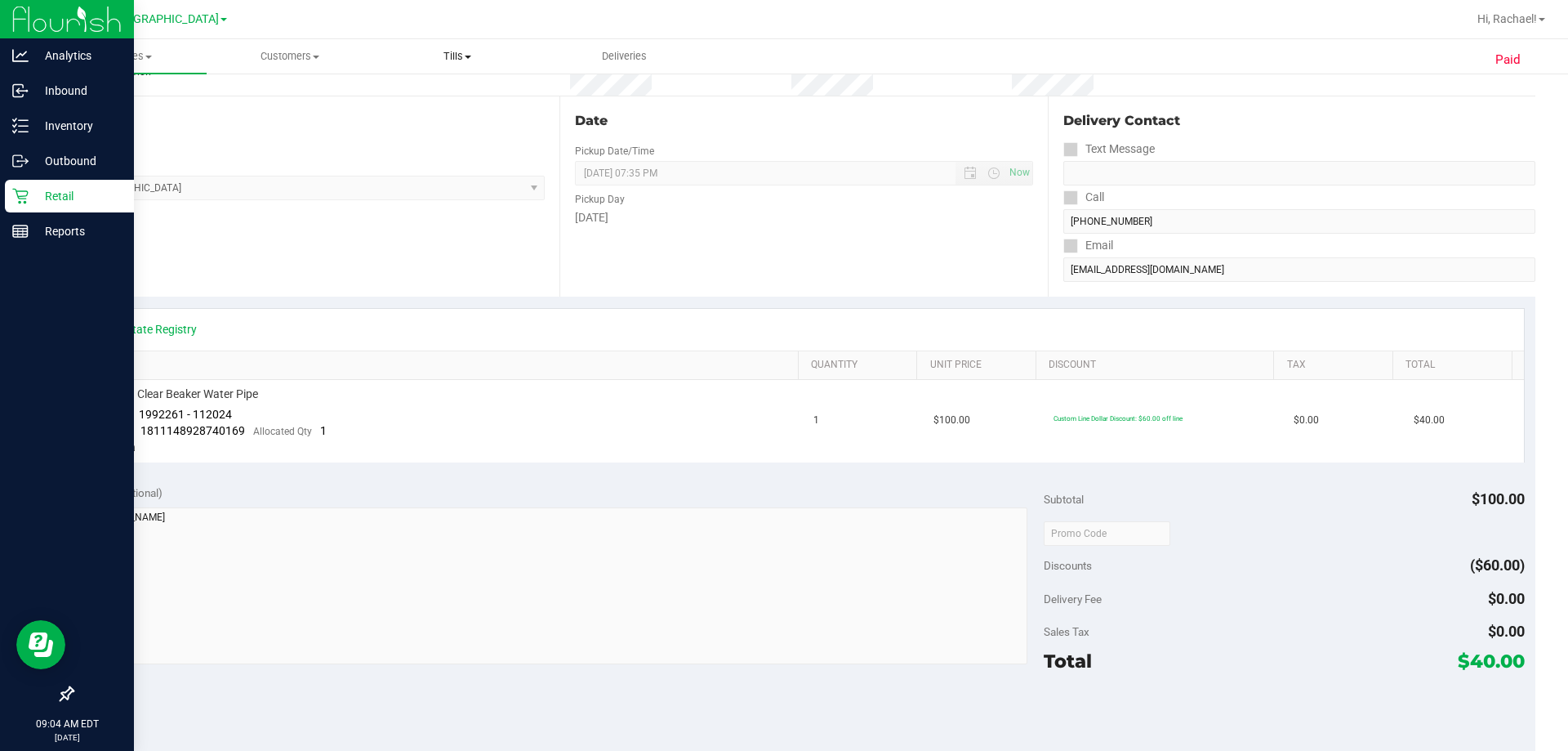
click at [461, 53] on span "Tills" at bounding box center [458, 56] width 166 height 15
click at [450, 97] on span "Manage tills" at bounding box center [429, 98] width 111 height 14
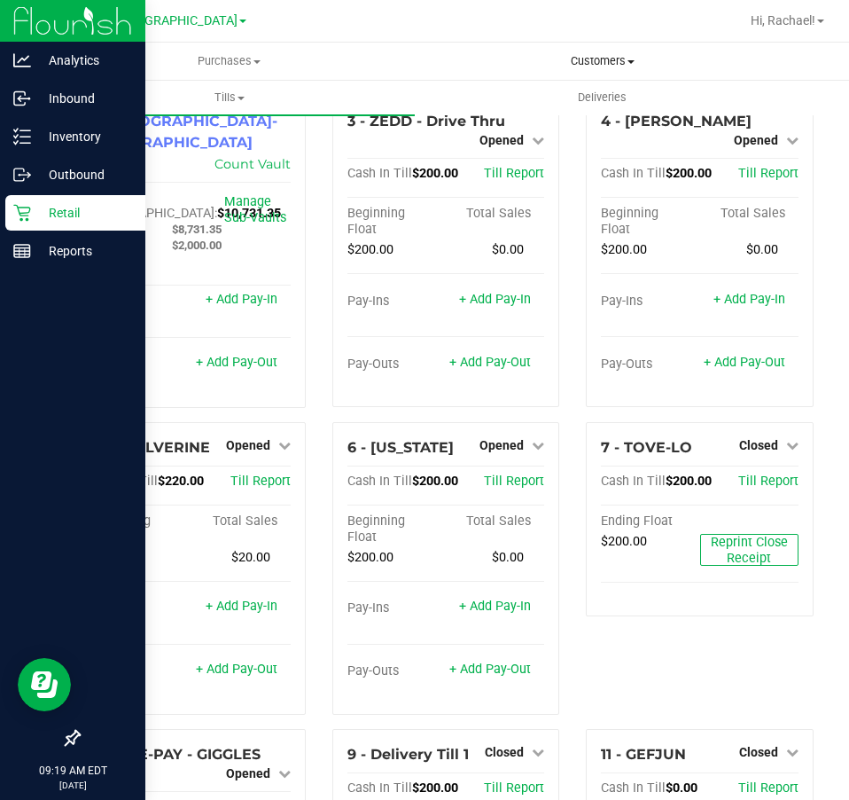
click at [595, 60] on span "Customers" at bounding box center [602, 61] width 371 height 16
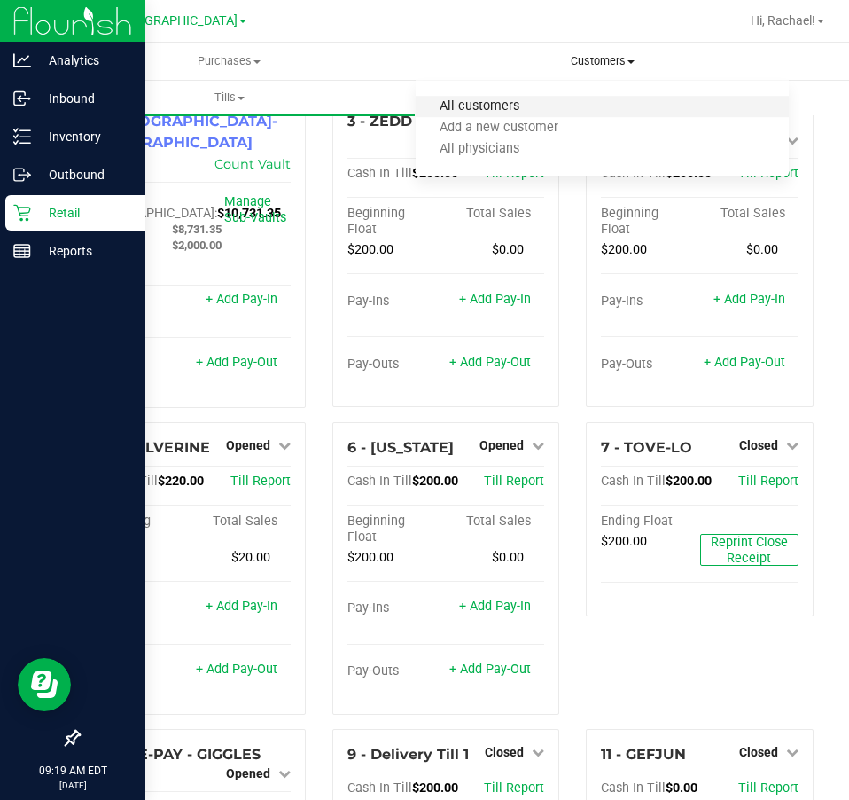
click at [479, 99] on span "All customers" at bounding box center [480, 106] width 128 height 15
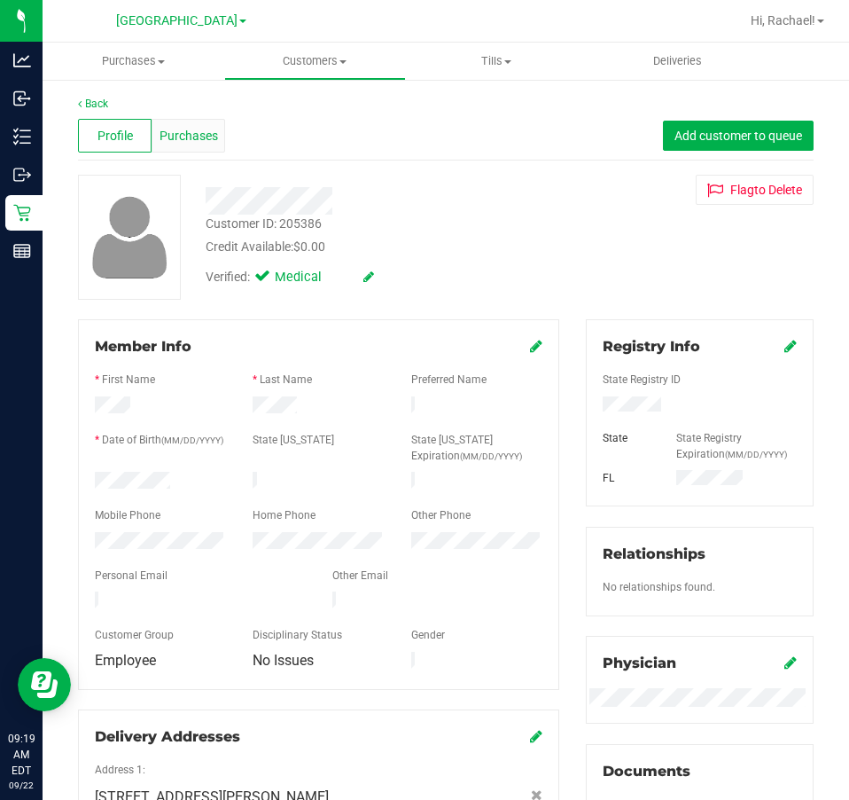
click at [166, 141] on span "Purchases" at bounding box center [189, 136] width 59 height 19
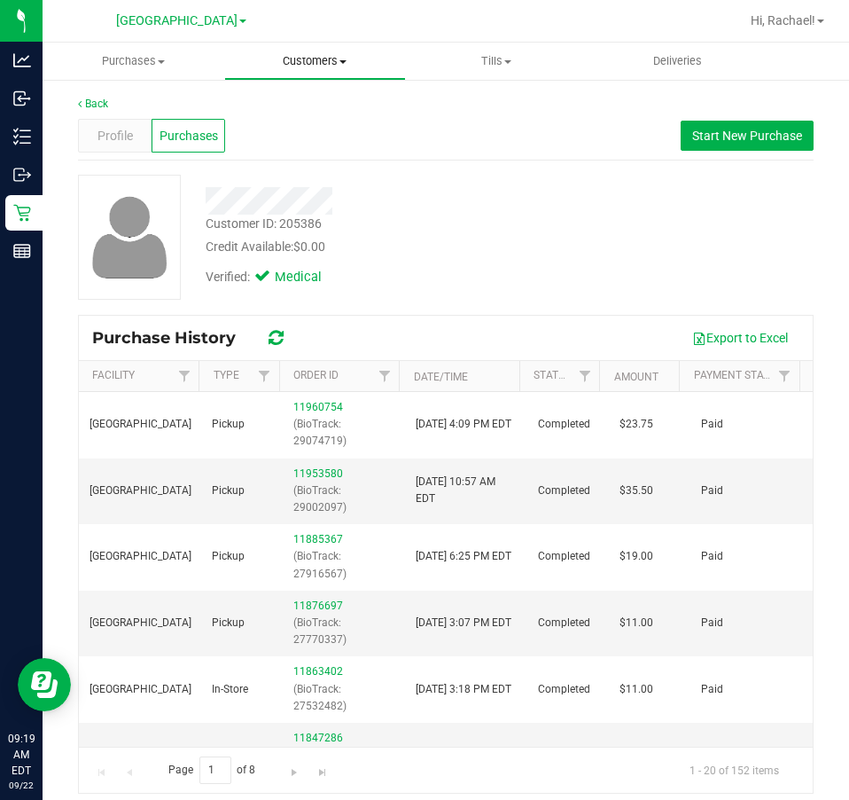
click at [316, 62] on span "Customers" at bounding box center [315, 61] width 180 height 16
click at [299, 107] on span "All customers" at bounding box center [288, 106] width 128 height 15
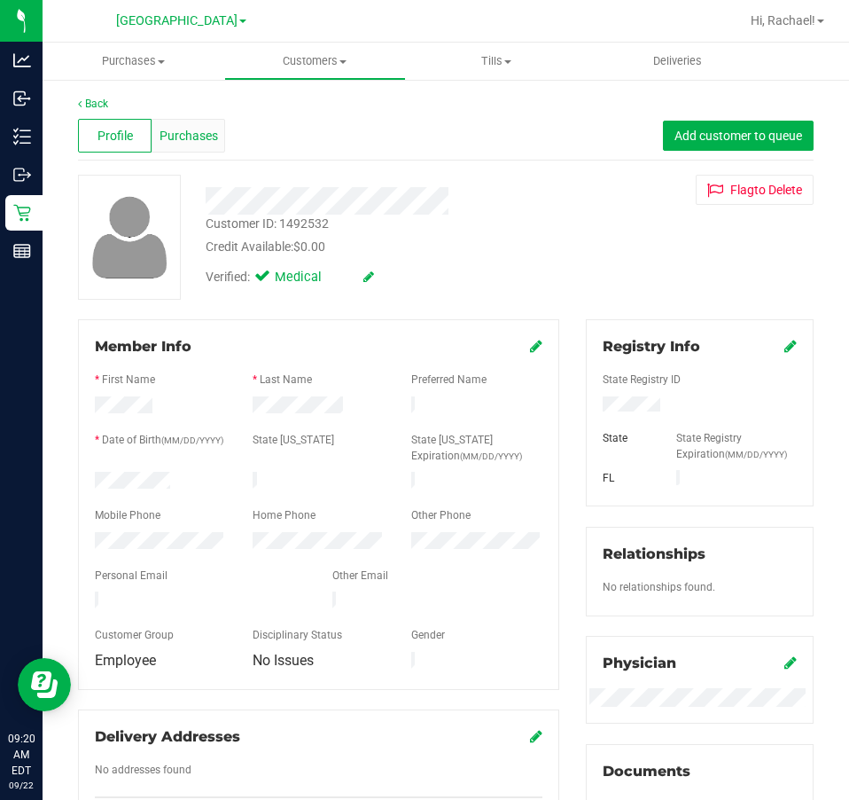
click at [180, 132] on span "Purchases" at bounding box center [189, 136] width 59 height 19
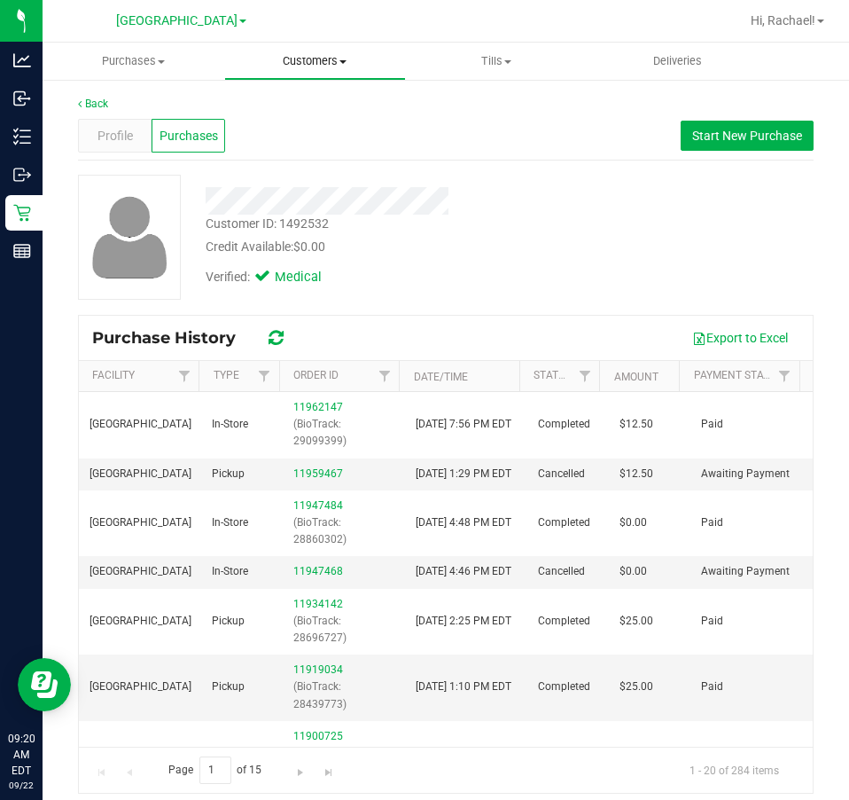
click at [308, 61] on span "Customers" at bounding box center [315, 61] width 180 height 16
click at [281, 108] on span "All customers" at bounding box center [288, 106] width 128 height 15
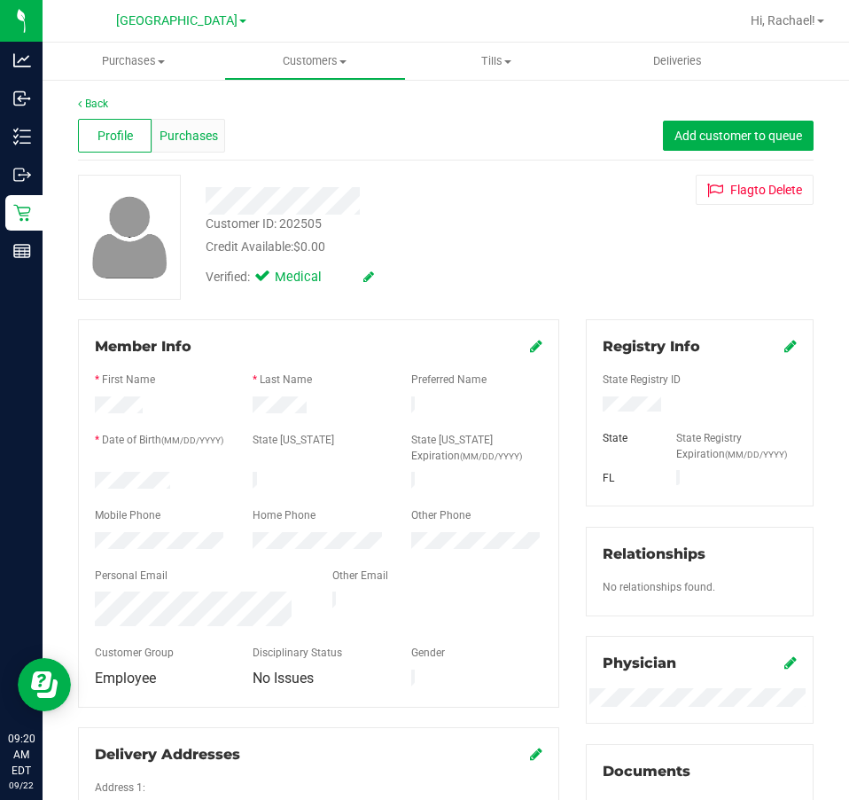
click at [199, 131] on span "Purchases" at bounding box center [189, 136] width 59 height 19
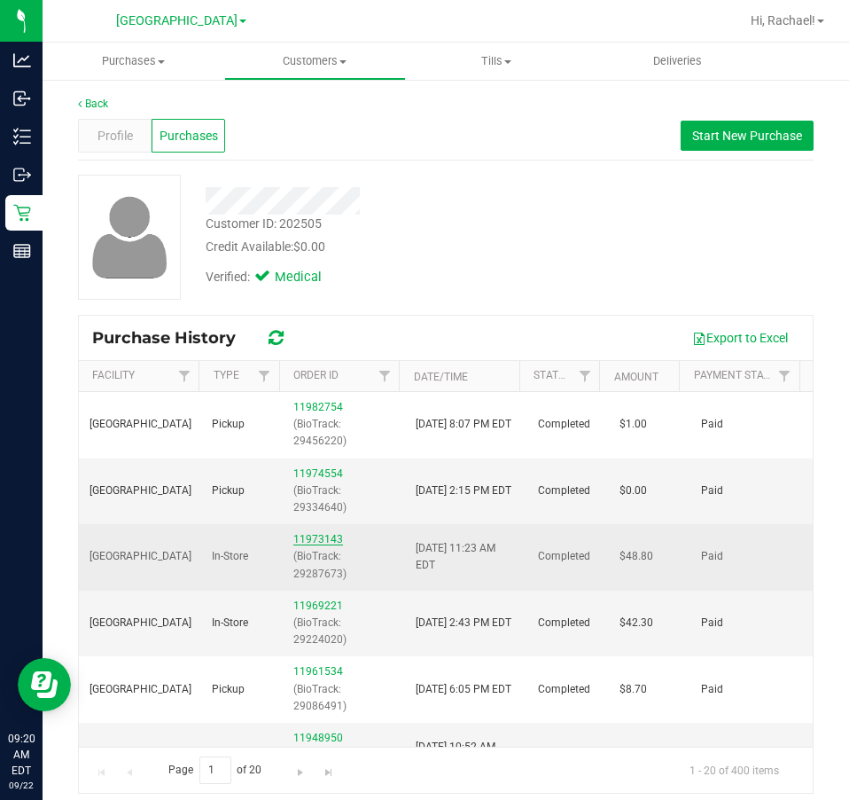
click at [313, 535] on link "11973143" at bounding box center [318, 539] width 50 height 12
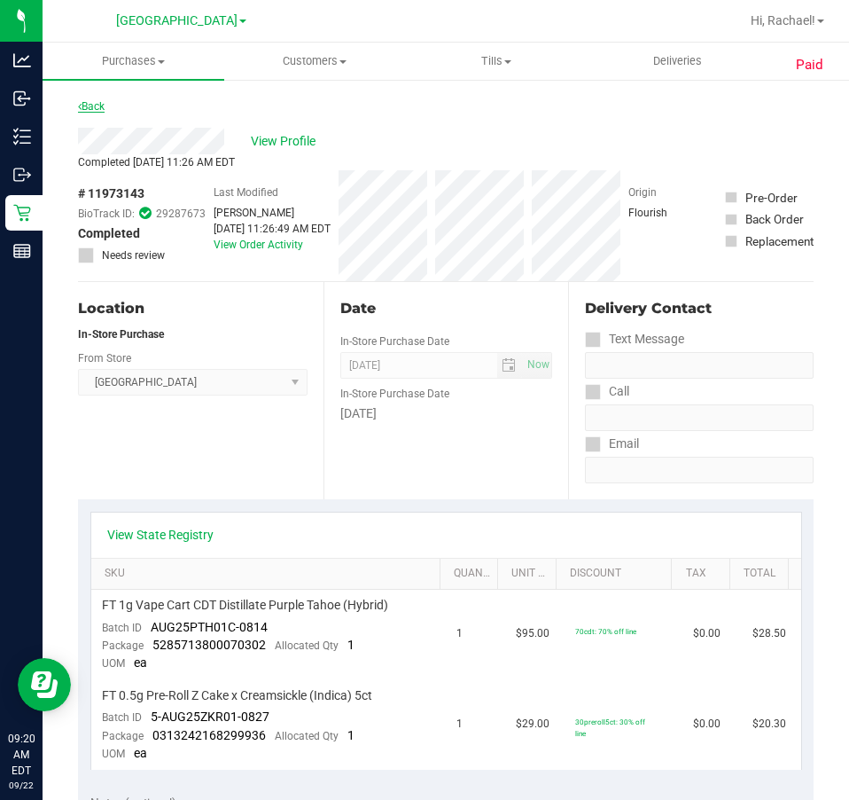
click at [89, 105] on link "Back" at bounding box center [91, 106] width 27 height 12
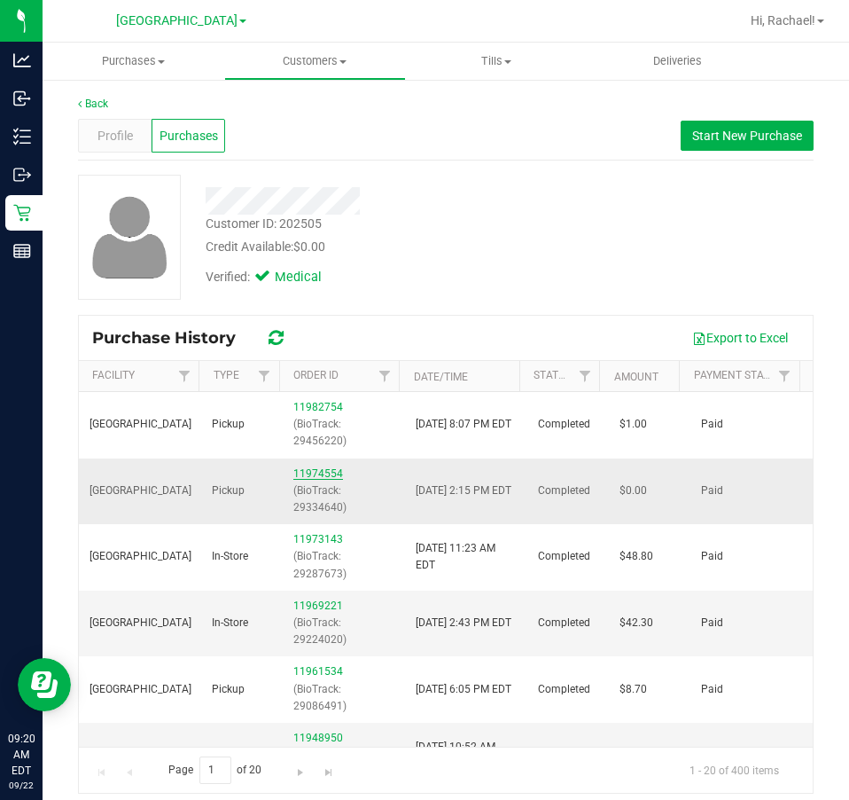
click at [297, 479] on link "11974554" at bounding box center [318, 473] width 50 height 12
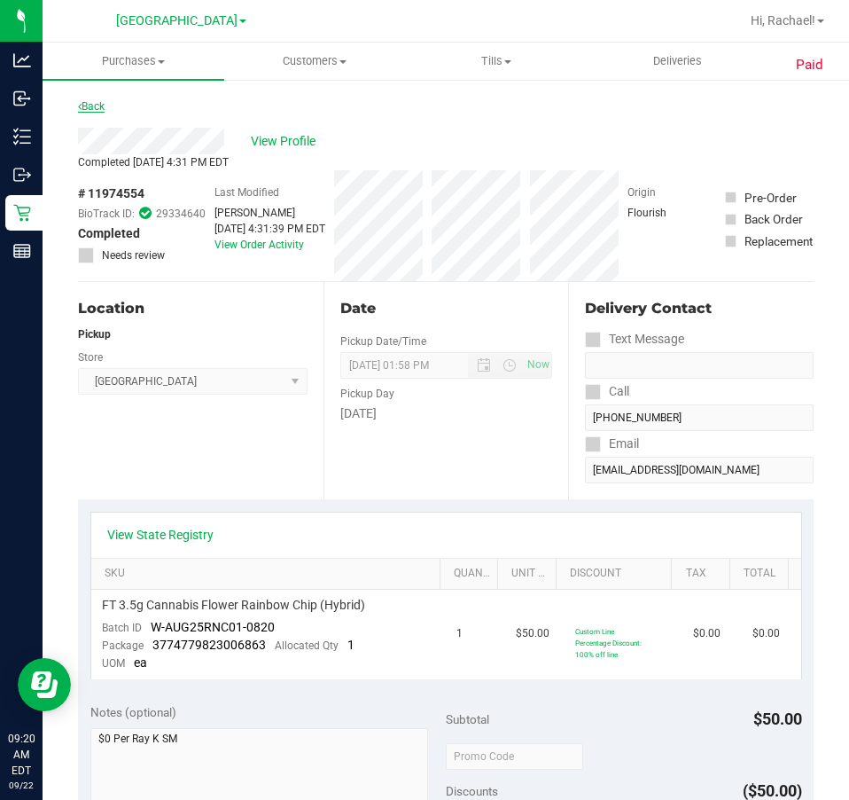
click at [95, 103] on link "Back" at bounding box center [91, 106] width 27 height 12
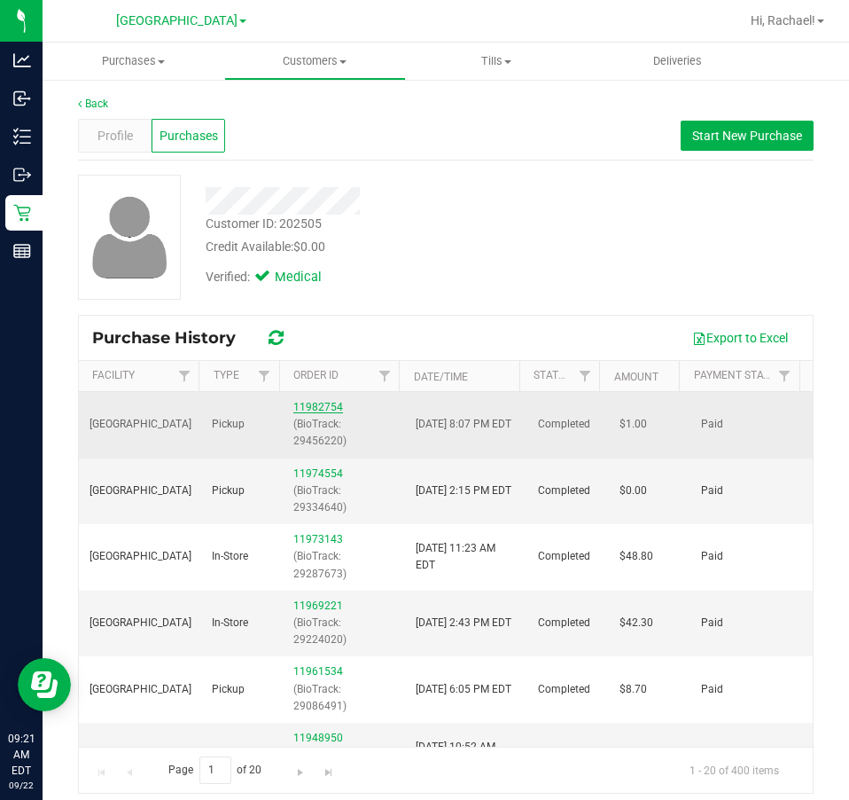
click at [300, 401] on link "11982754" at bounding box center [318, 407] width 50 height 12
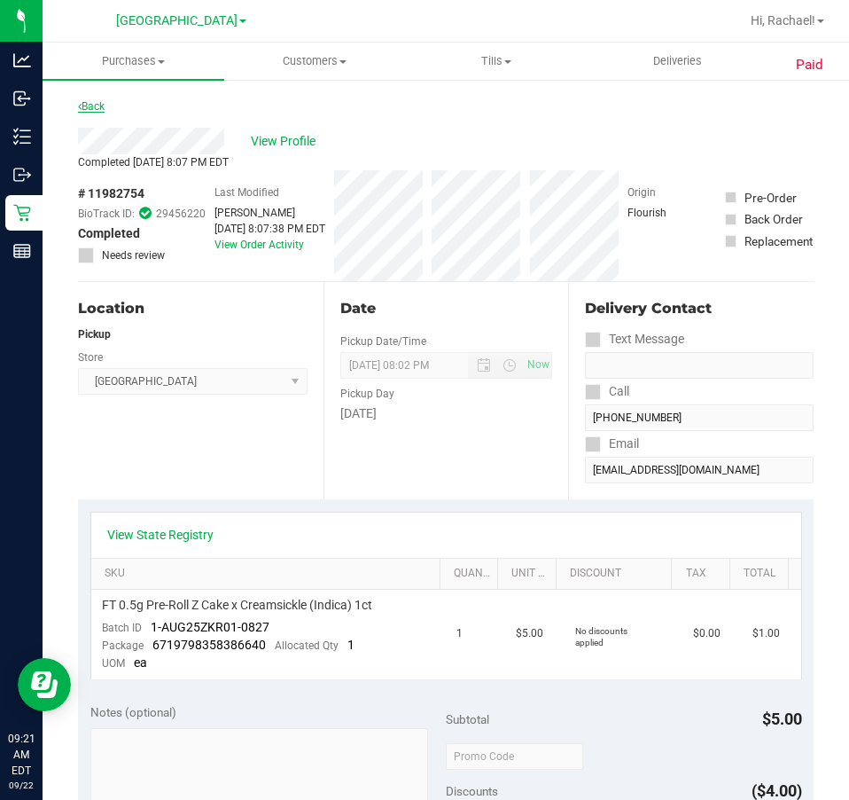
click at [90, 108] on link "Back" at bounding box center [91, 106] width 27 height 12
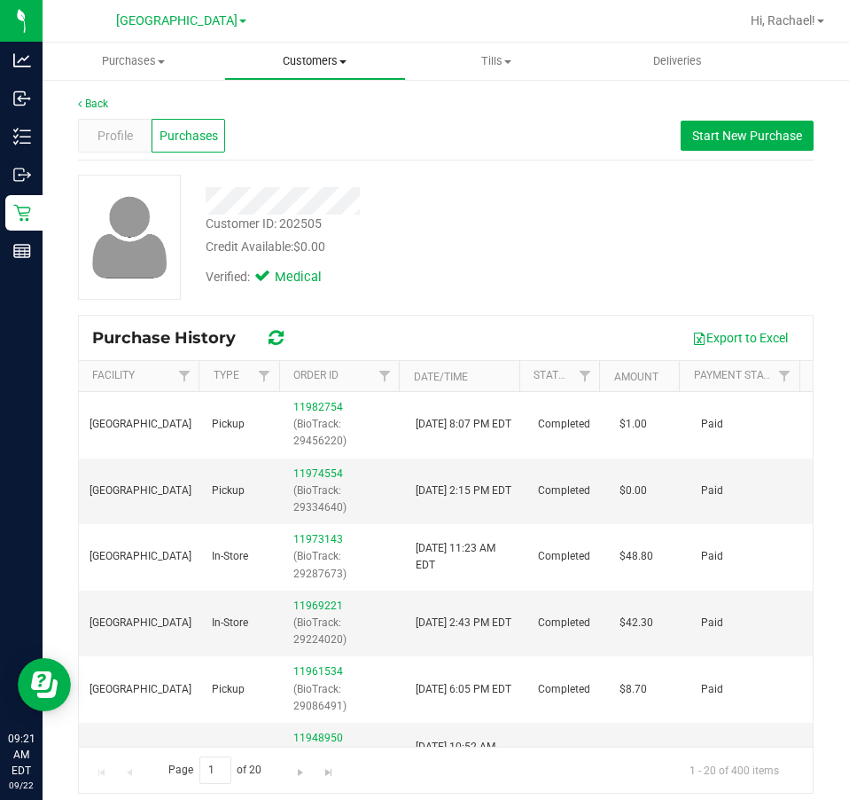
click at [313, 53] on span "Customers" at bounding box center [315, 61] width 180 height 16
click at [314, 104] on span "All customers" at bounding box center [288, 106] width 128 height 15
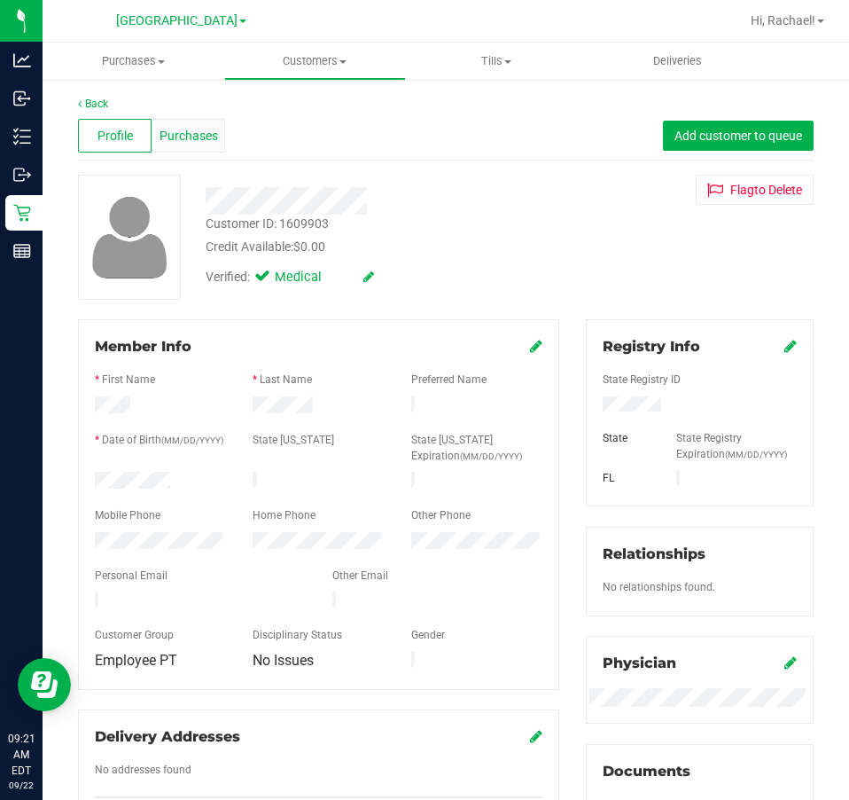
click at [217, 145] on div "Purchases" at bounding box center [189, 136] width 74 height 34
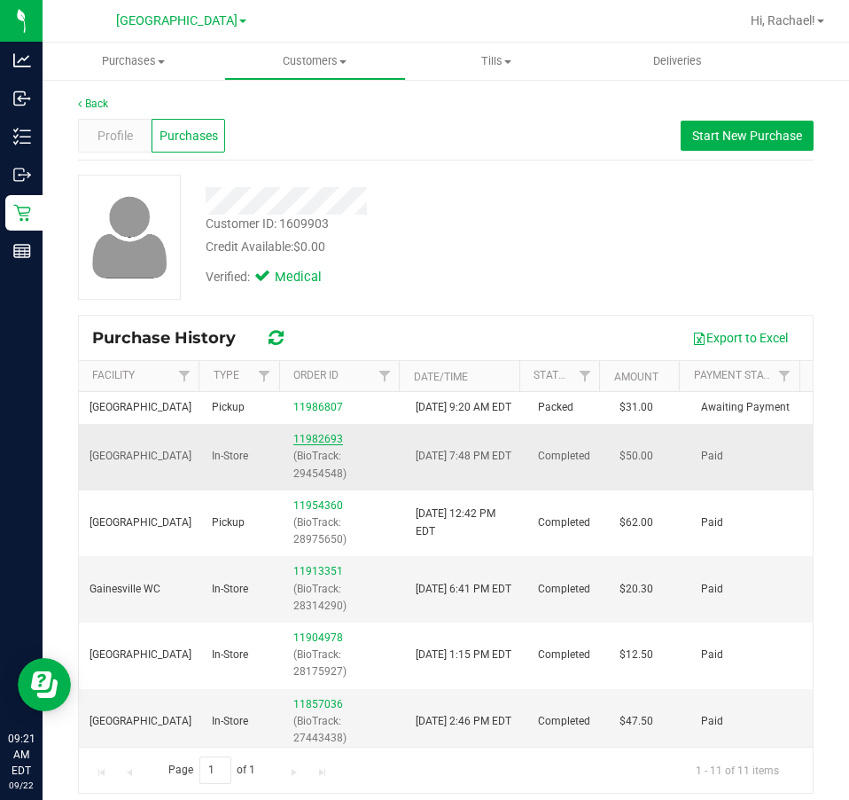
click at [306, 445] on link "11982693" at bounding box center [318, 439] width 50 height 12
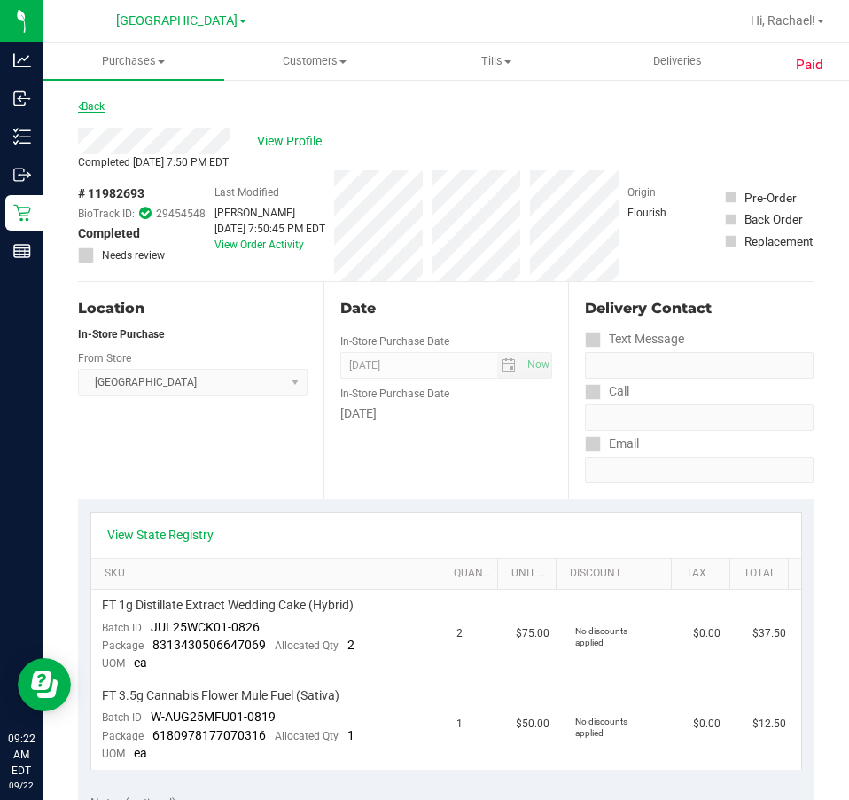
click at [89, 103] on link "Back" at bounding box center [91, 106] width 27 height 12
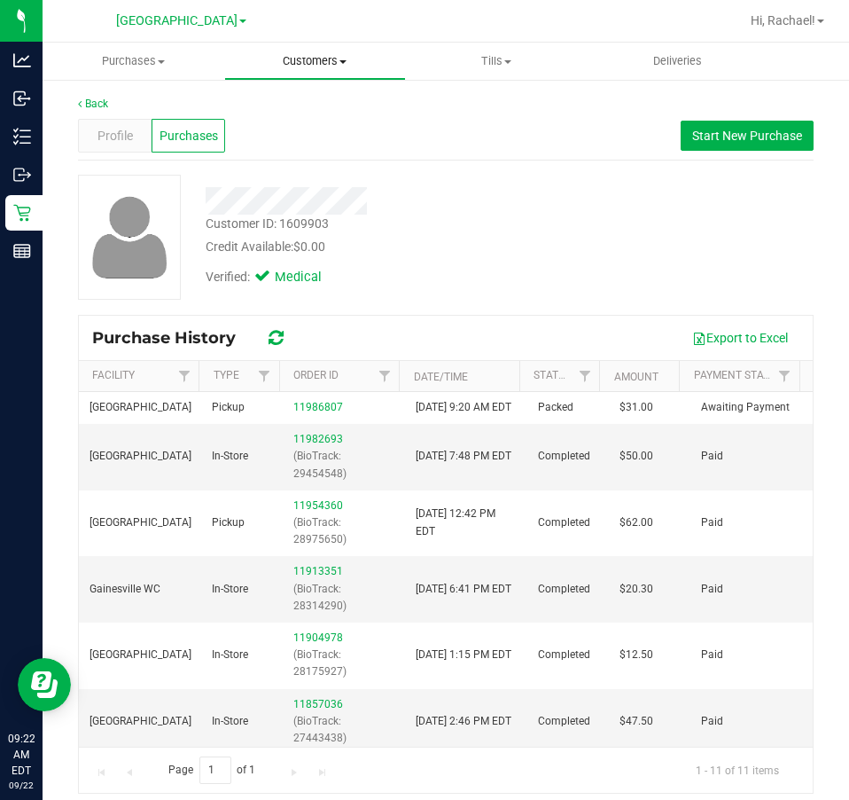
click at [320, 59] on span "Customers" at bounding box center [315, 61] width 180 height 16
click at [300, 102] on span "All customers" at bounding box center [288, 106] width 128 height 15
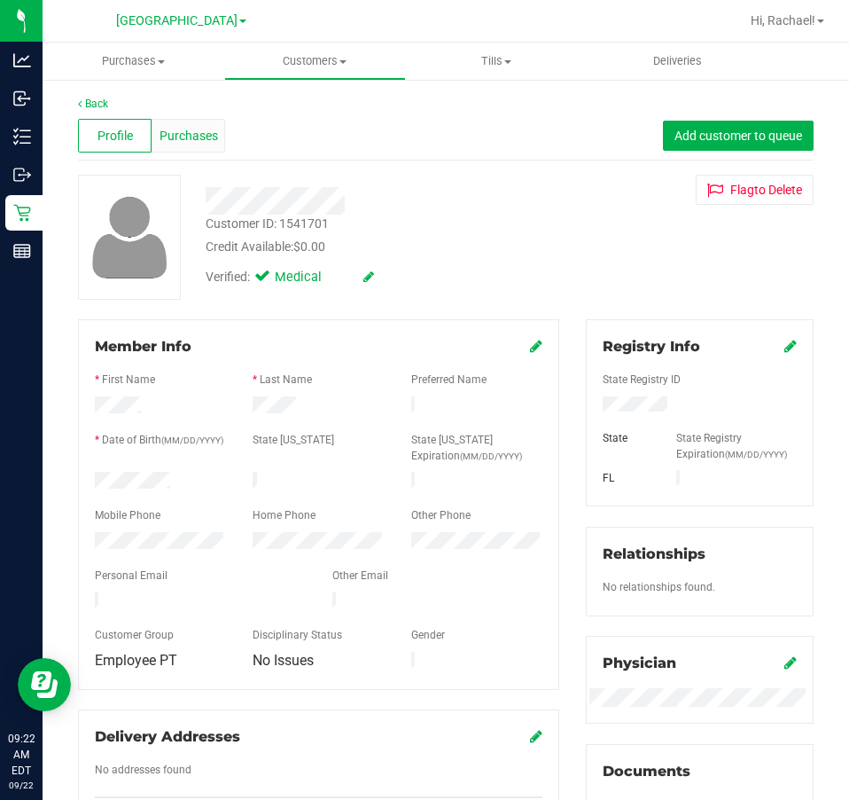
click at [192, 133] on span "Purchases" at bounding box center [189, 136] width 59 height 19
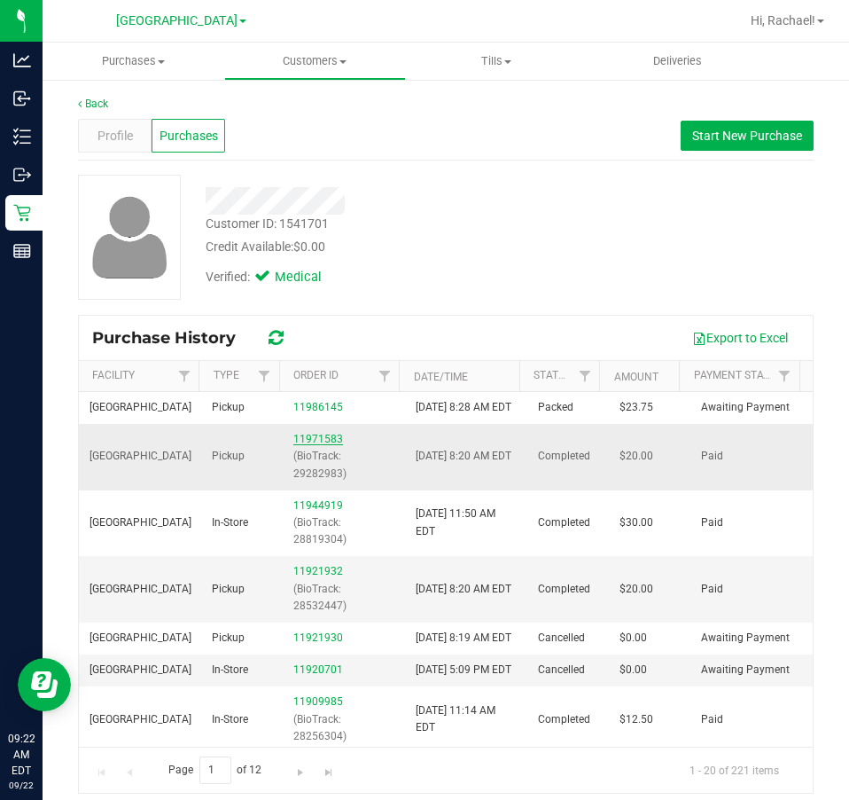
click at [293, 445] on link "11971583" at bounding box center [318, 439] width 50 height 12
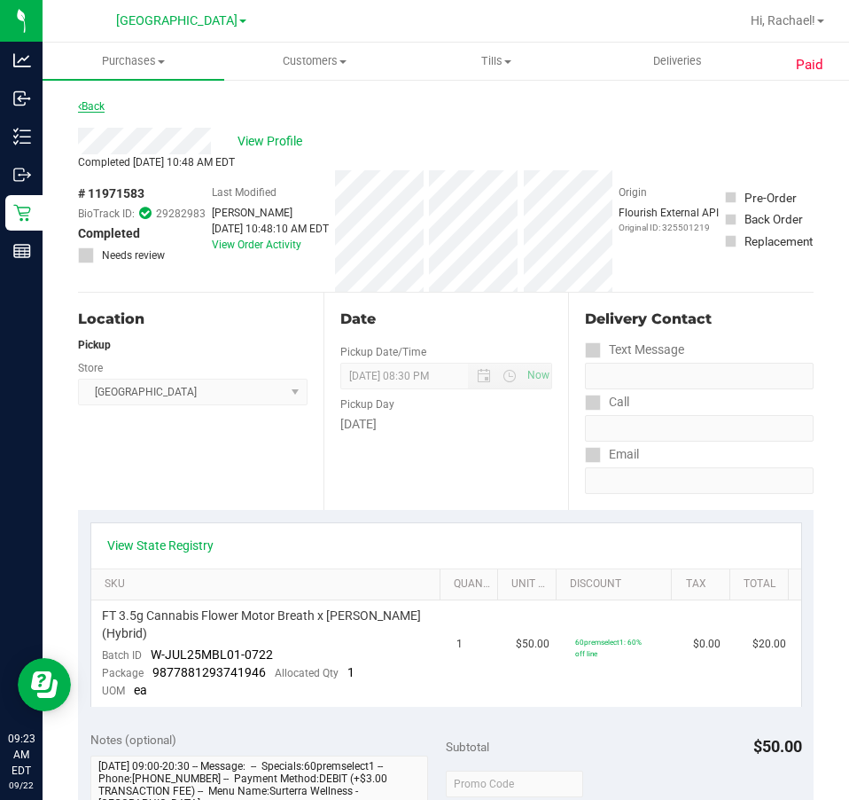
click at [91, 105] on link "Back" at bounding box center [91, 106] width 27 height 12
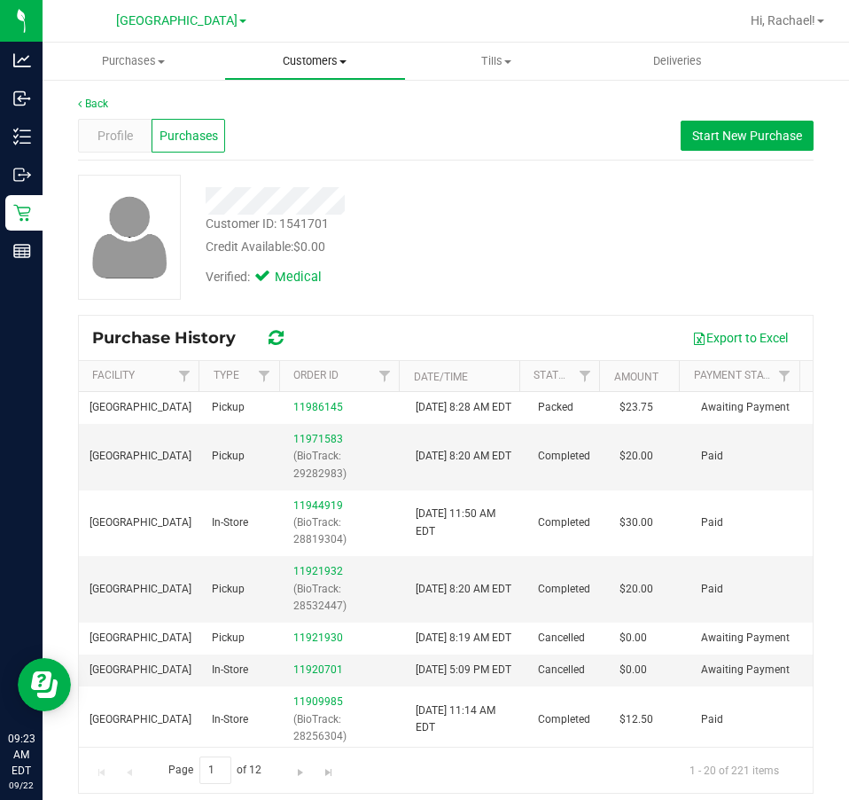
click at [299, 59] on span "Customers" at bounding box center [315, 61] width 180 height 16
click at [292, 105] on span "All customers" at bounding box center [288, 106] width 128 height 15
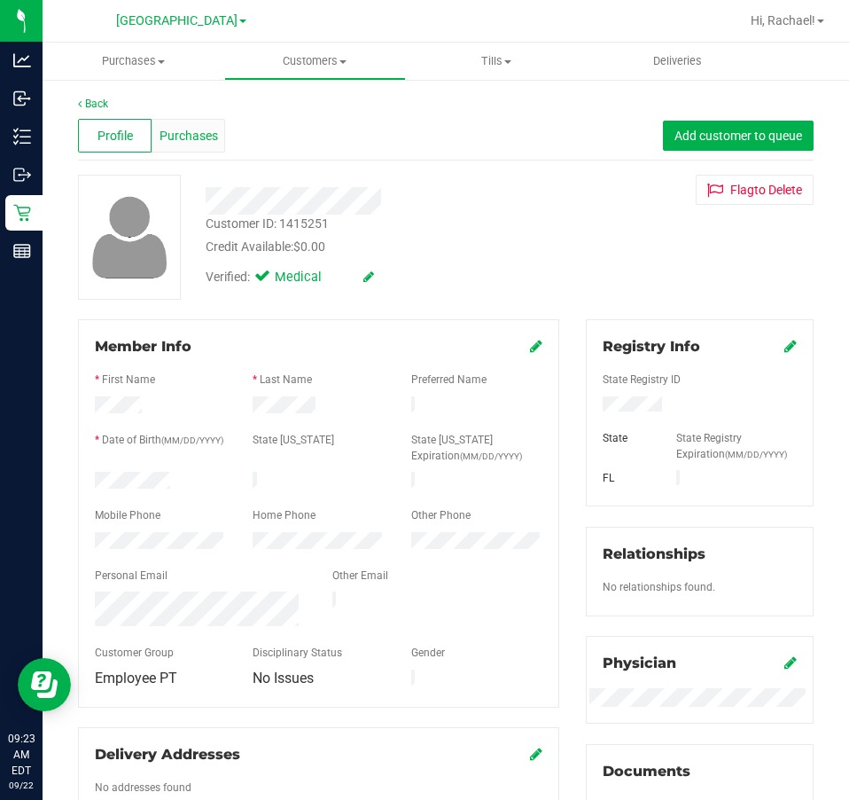
click at [179, 135] on span "Purchases" at bounding box center [189, 136] width 59 height 19
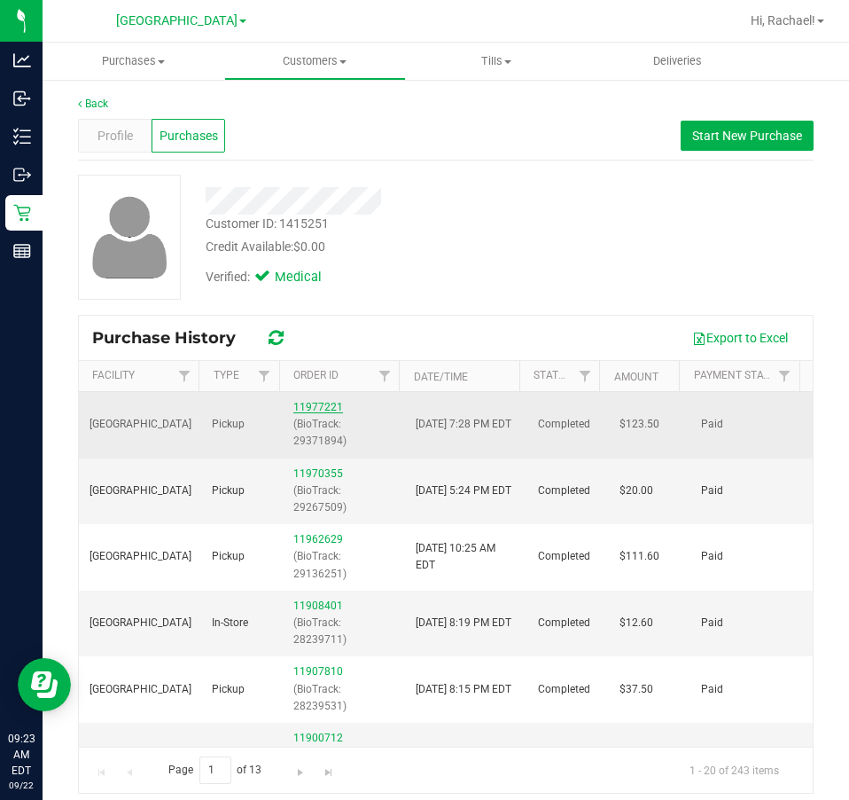
click at [300, 405] on link "11977221" at bounding box center [318, 407] width 50 height 12
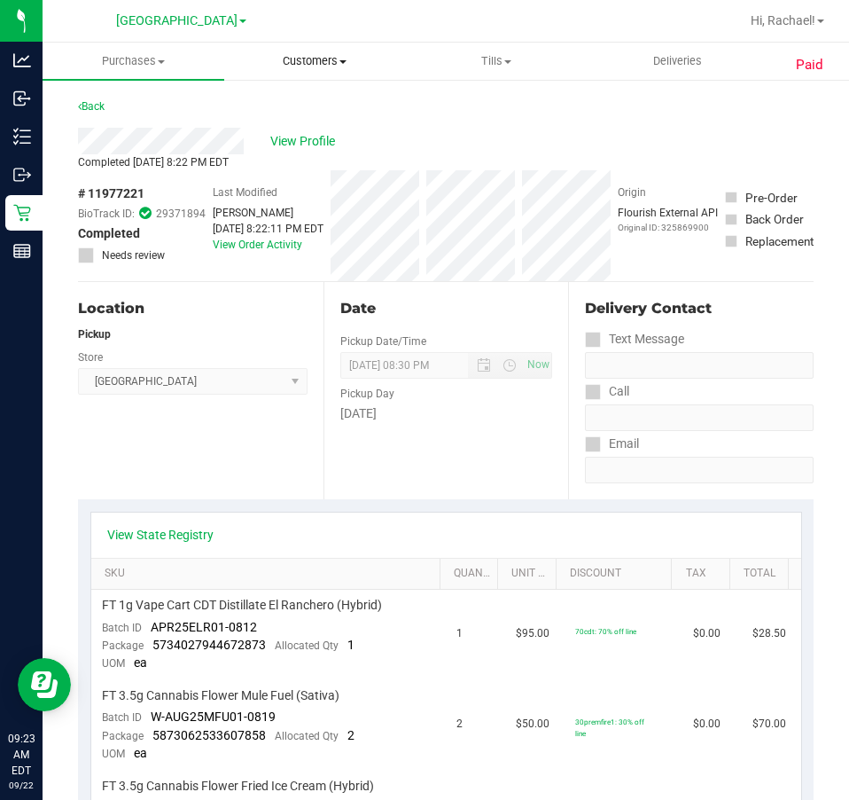
click at [322, 63] on span "Customers" at bounding box center [315, 61] width 180 height 16
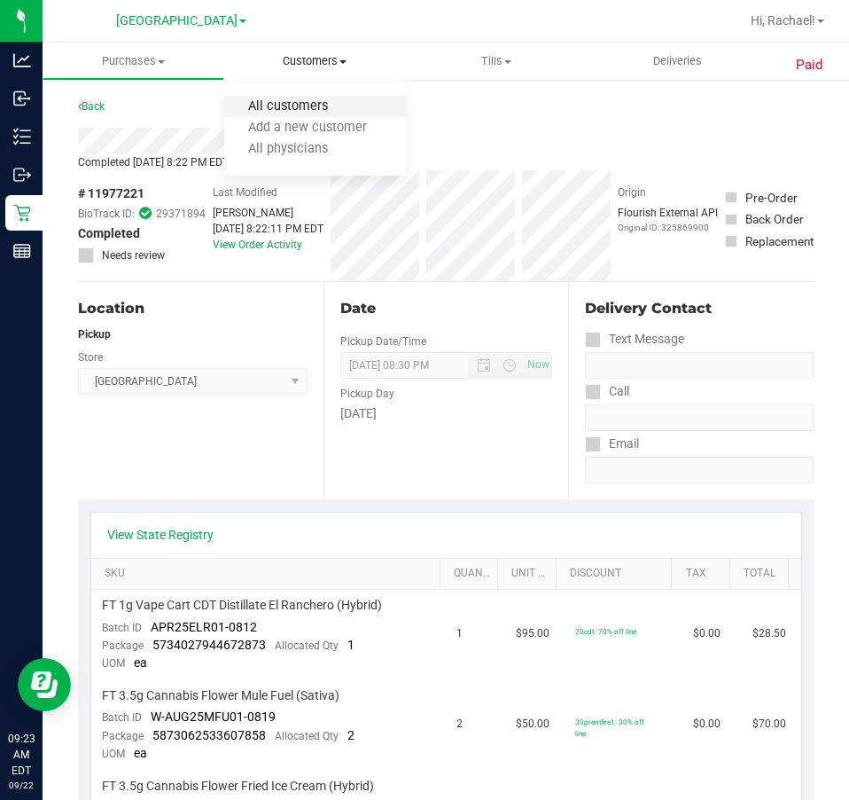
click at [306, 107] on span "All customers" at bounding box center [288, 106] width 128 height 15
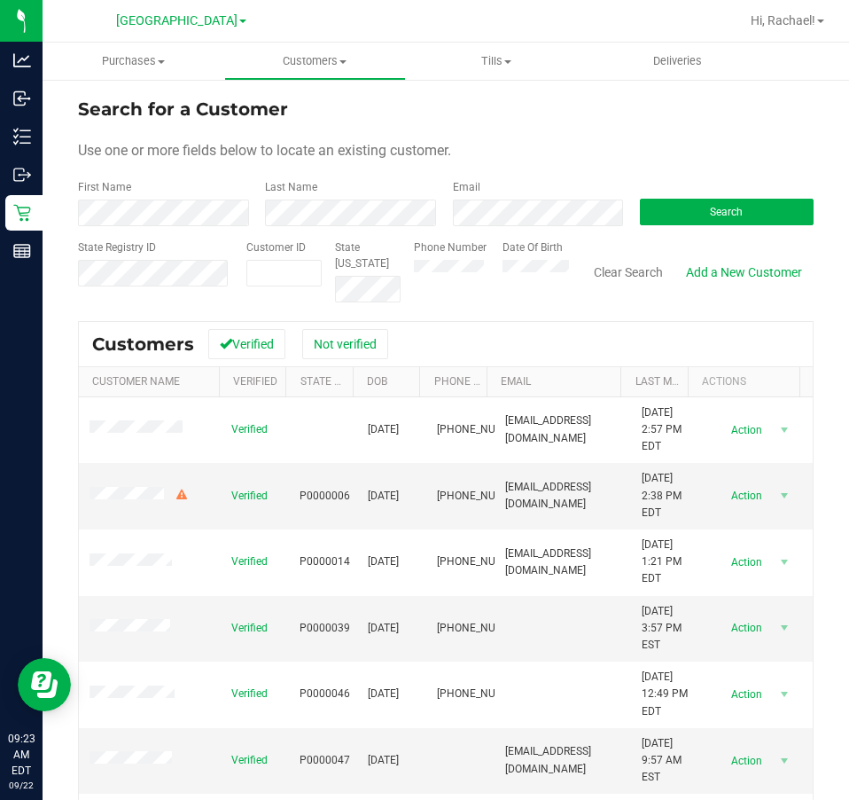
click at [111, 193] on label "First Name" at bounding box center [104, 187] width 53 height 16
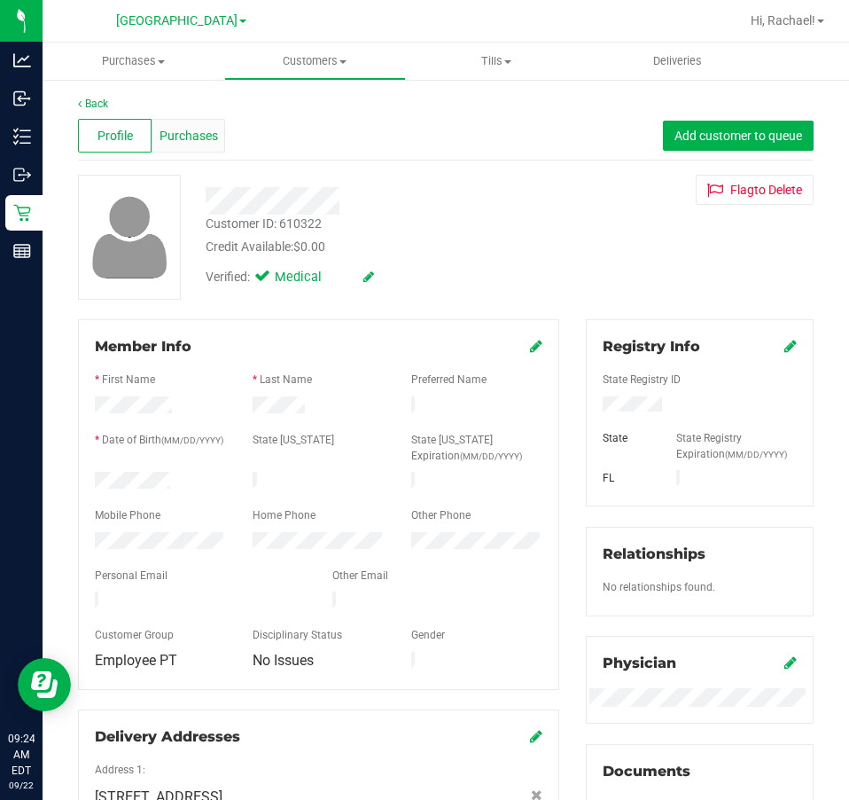
click at [204, 137] on span "Purchases" at bounding box center [189, 136] width 59 height 19
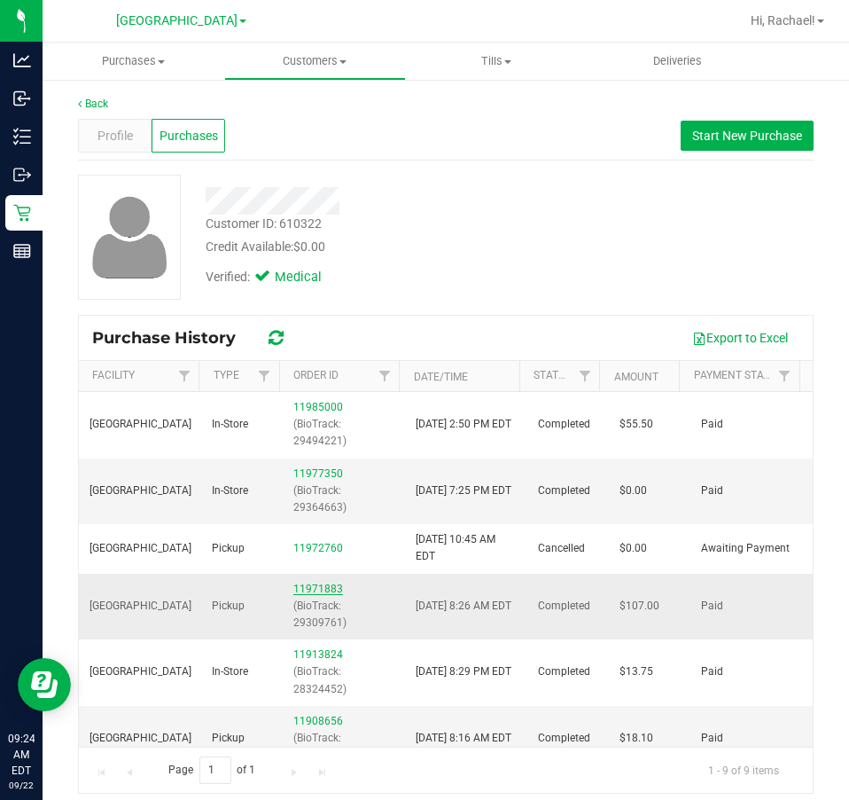
click at [301, 582] on link "11971883" at bounding box center [318, 588] width 50 height 12
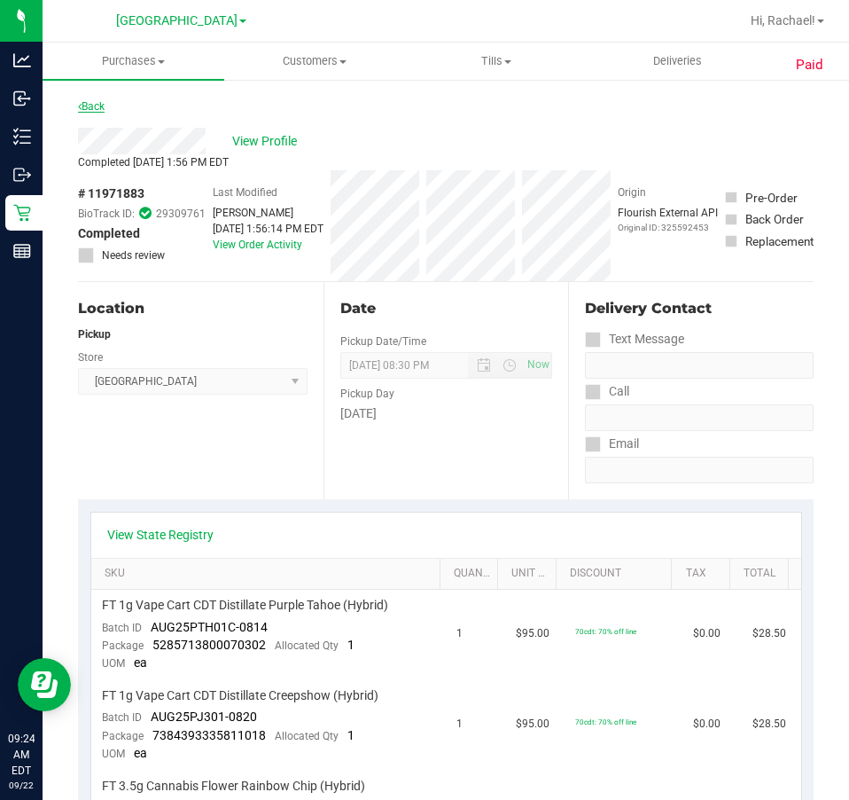
click at [97, 105] on link "Back" at bounding box center [91, 106] width 27 height 12
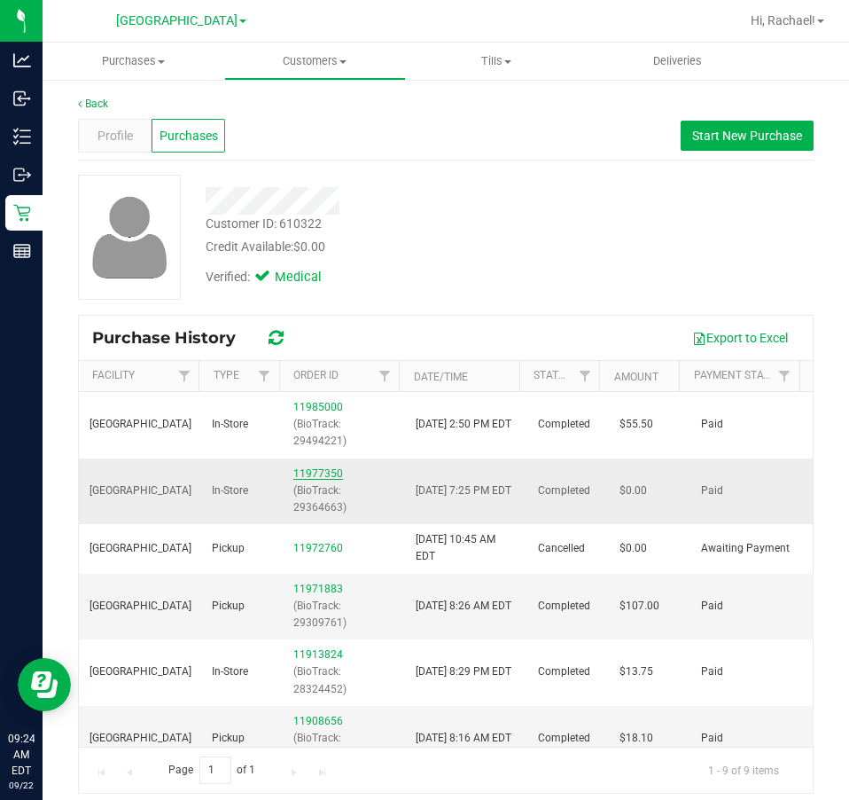
click at [312, 471] on link "11977350" at bounding box center [318, 473] width 50 height 12
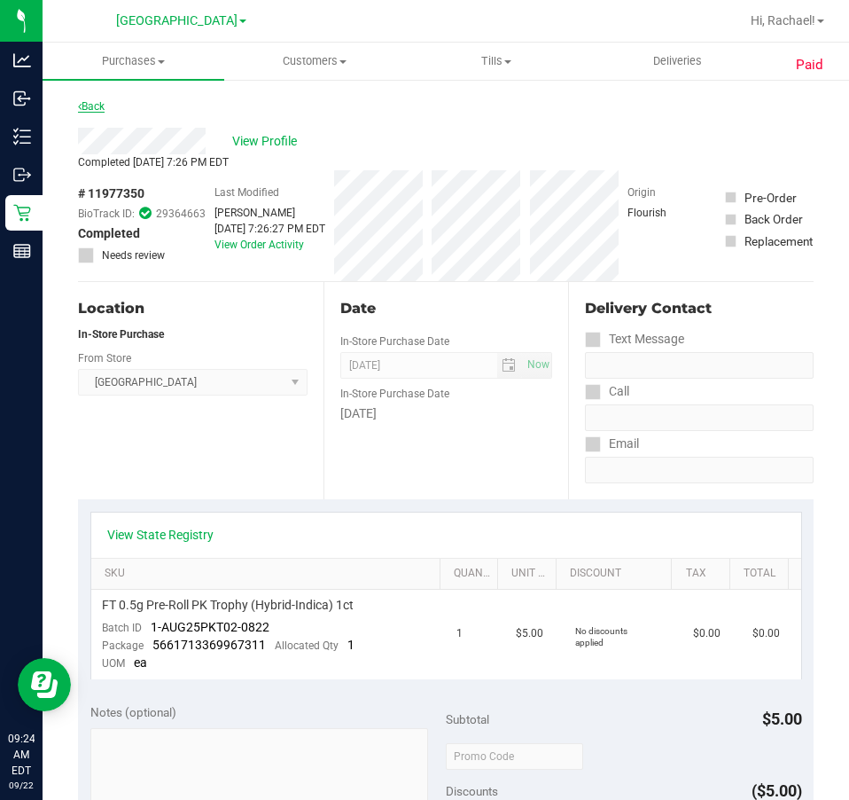
click at [98, 110] on link "Back" at bounding box center [91, 106] width 27 height 12
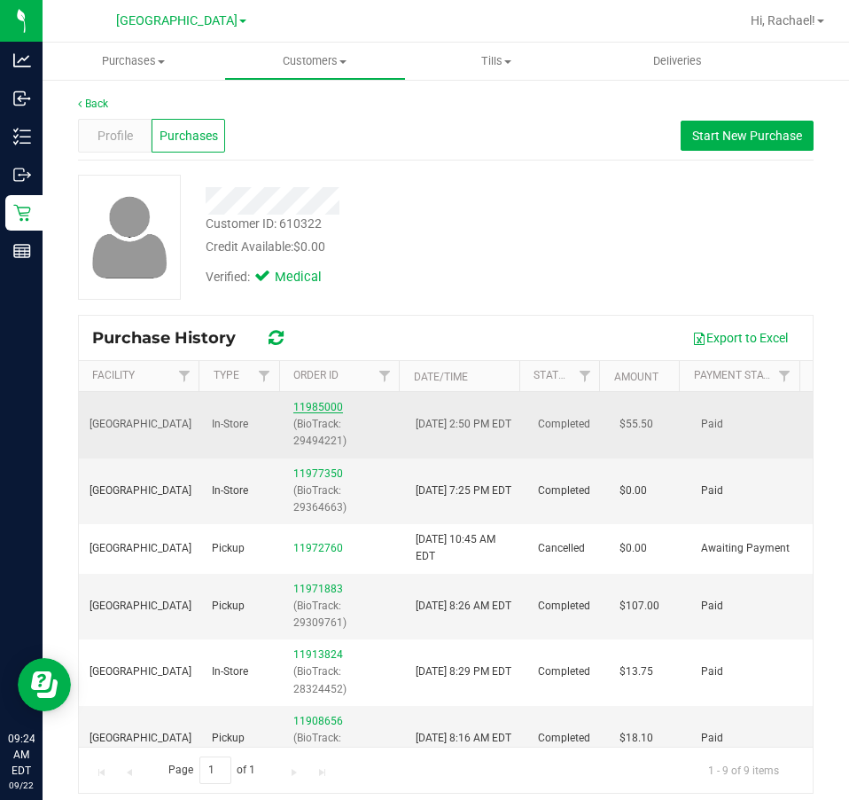
click at [300, 402] on link "11985000" at bounding box center [318, 407] width 50 height 12
